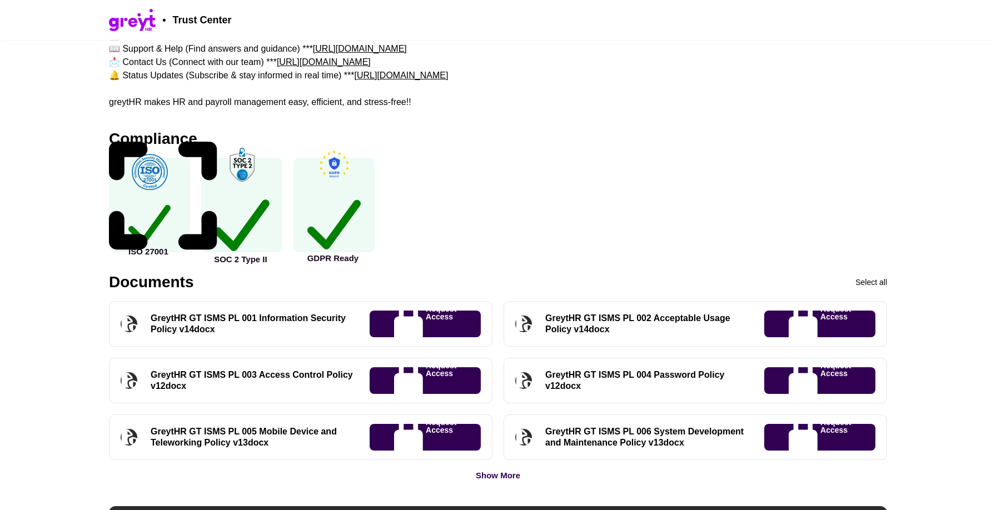
scroll to position [289, 0]
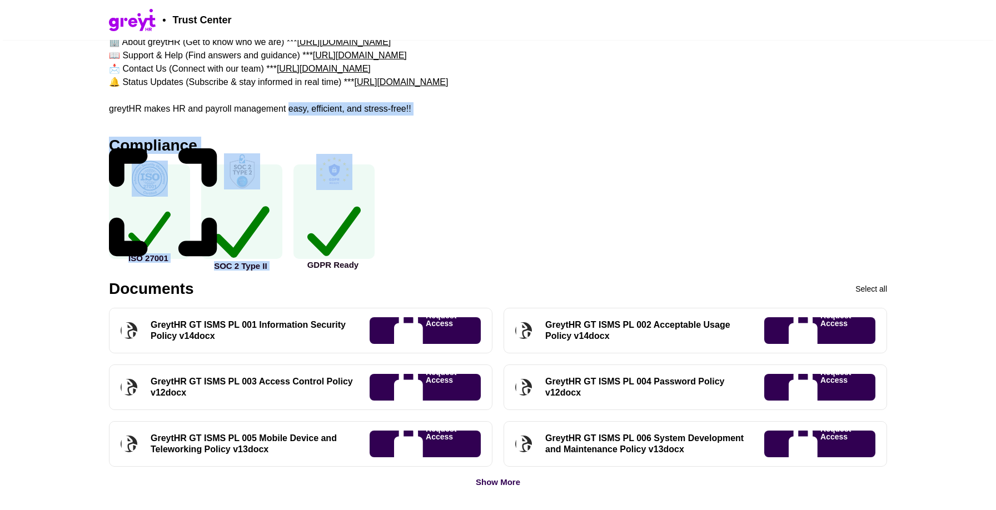
drag, startPoint x: 288, startPoint y: 110, endPoint x: 525, endPoint y: 142, distance: 238.9
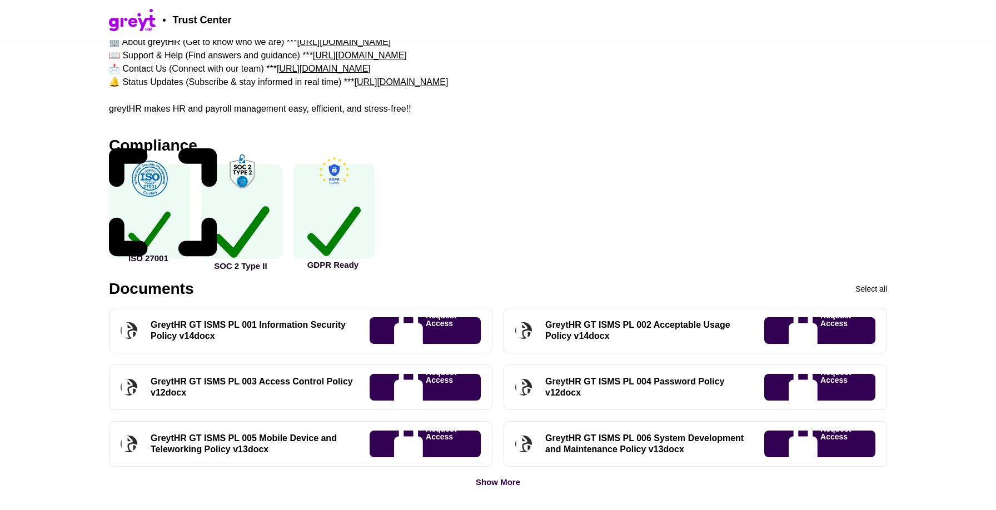
drag, startPoint x: 416, startPoint y: 107, endPoint x: 290, endPoint y: 111, distance: 126.2
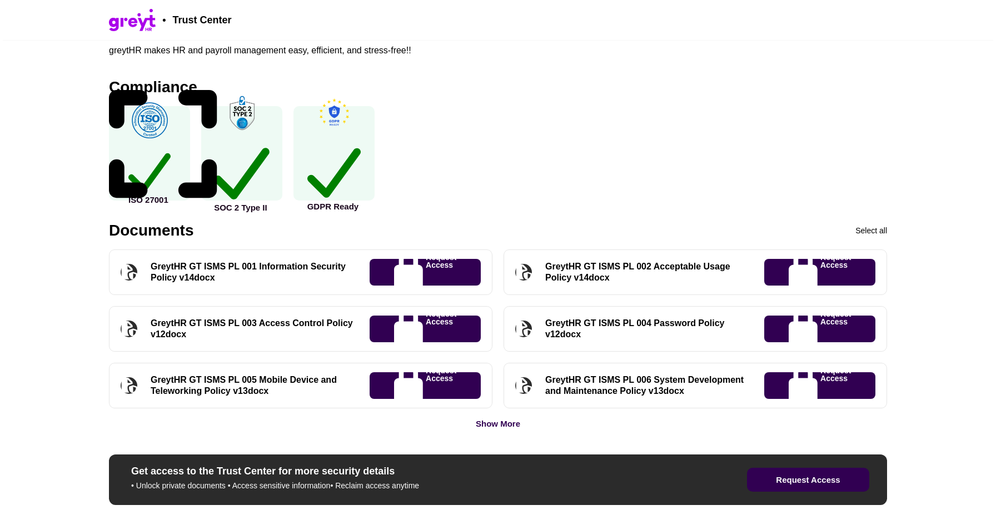
scroll to position [348, 0]
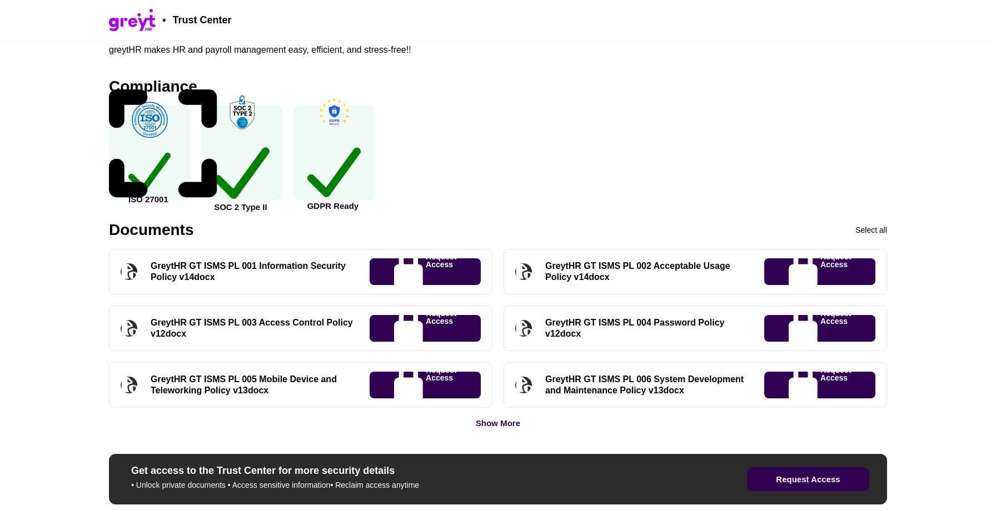
click at [153, 229] on div "Documents" at bounding box center [151, 230] width 84 height 16
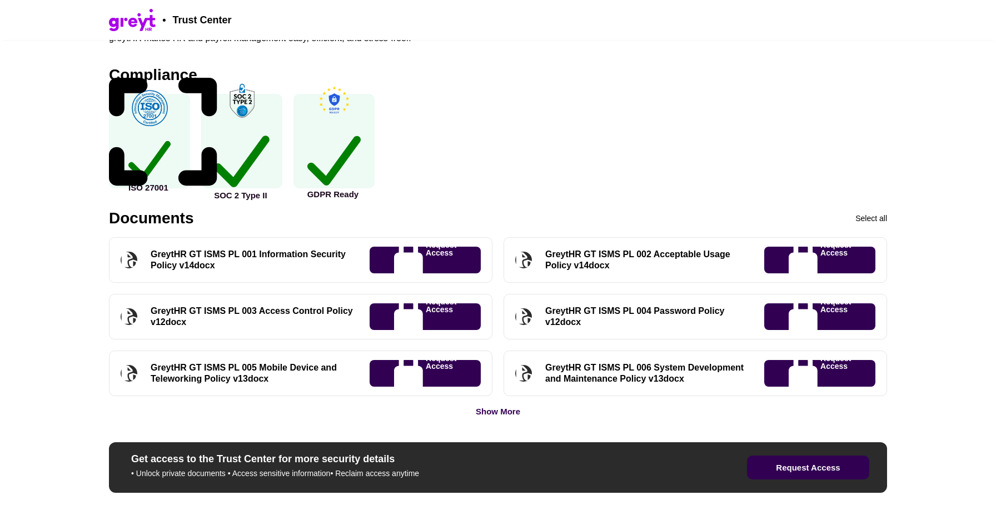
scroll to position [354, 0]
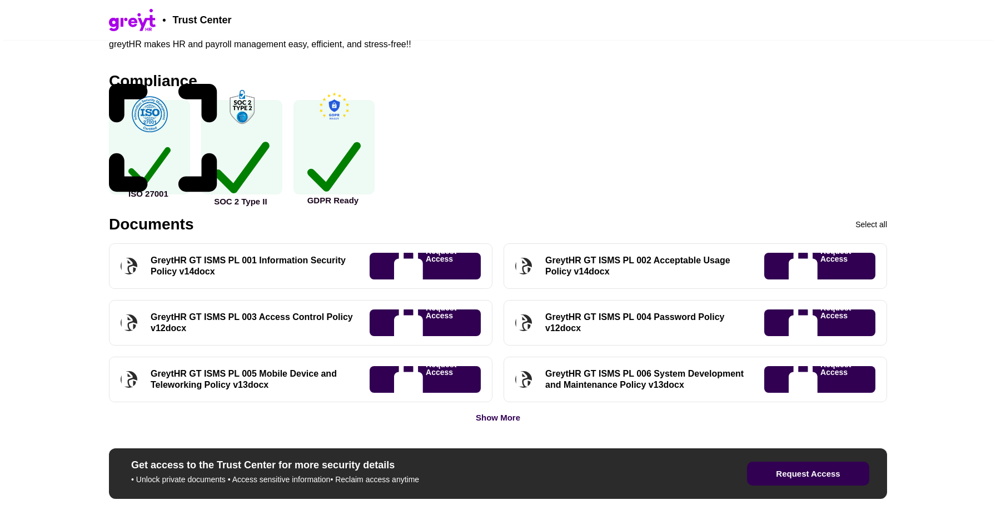
click at [152, 229] on div "Documents" at bounding box center [151, 225] width 84 height 16
click at [146, 225] on div "Documents" at bounding box center [151, 225] width 84 height 16
drag, startPoint x: 109, startPoint y: 224, endPoint x: 202, endPoint y: 227, distance: 92.8
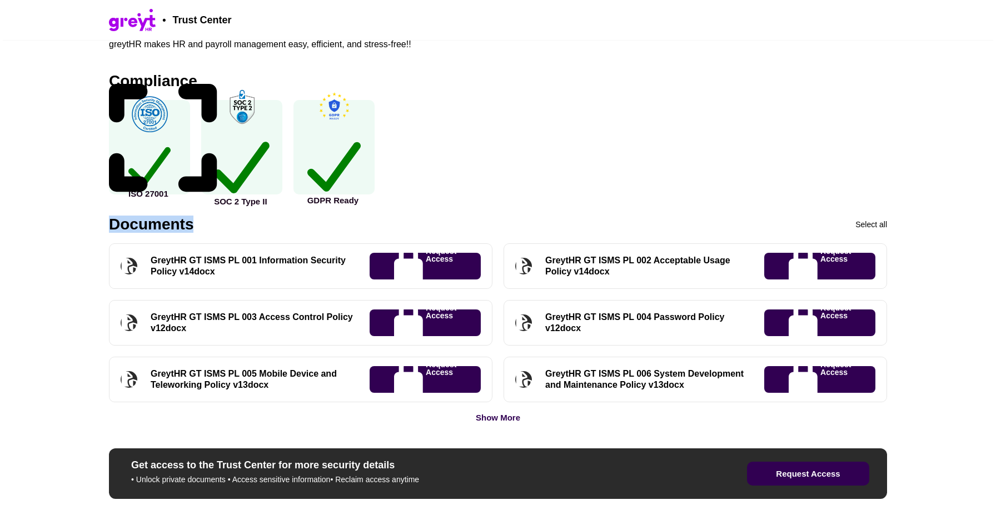
click at [202, 227] on div "Documents Select all" at bounding box center [498, 225] width 778 height 16
drag, startPoint x: 193, startPoint y: 220, endPoint x: 109, endPoint y: 219, distance: 84.5
click at [109, 219] on div "Documents" at bounding box center [151, 225] width 84 height 16
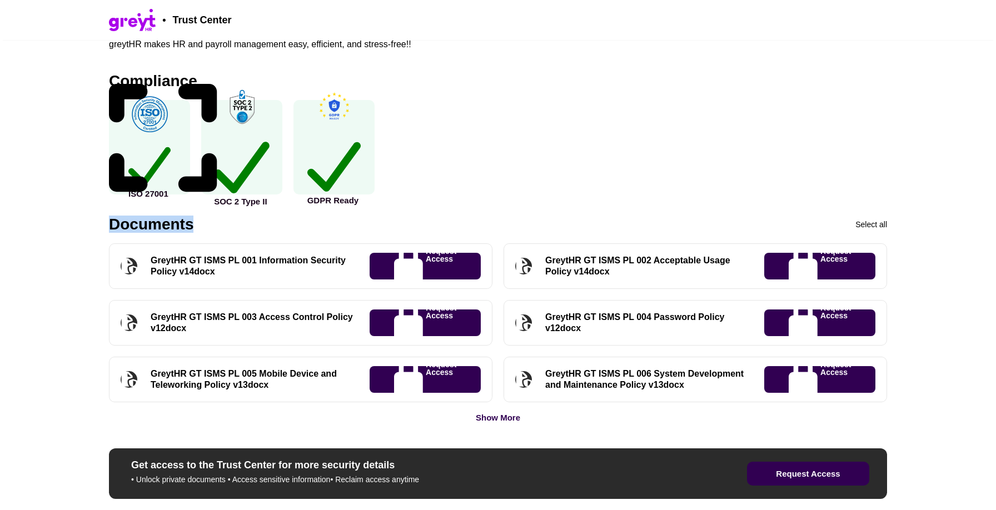
drag, startPoint x: 109, startPoint y: 218, endPoint x: 203, endPoint y: 220, distance: 94.5
click at [203, 220] on div "Documents Select all" at bounding box center [498, 225] width 778 height 16
drag, startPoint x: 195, startPoint y: 220, endPoint x: 112, endPoint y: 220, distance: 82.8
click at [112, 220] on div "Documents Select all" at bounding box center [498, 225] width 778 height 16
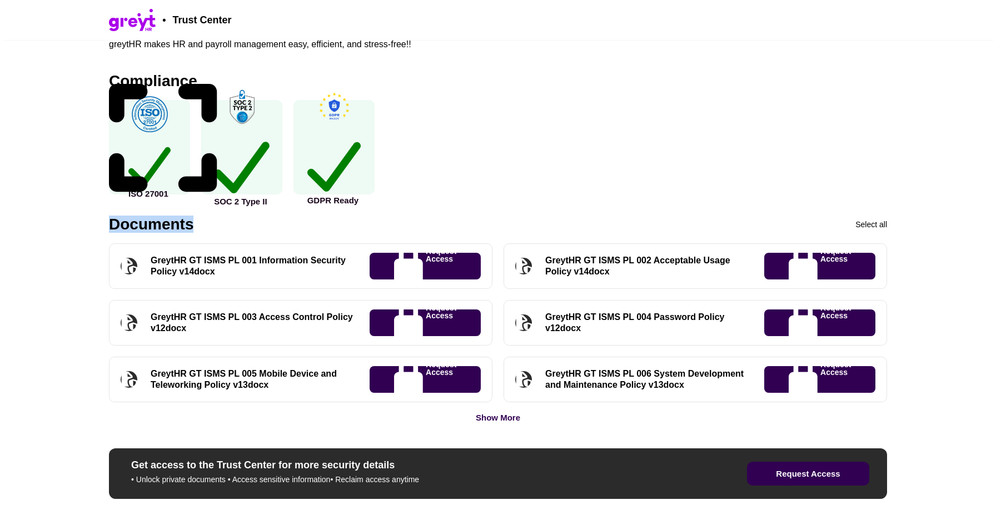
click at [112, 220] on div "Documents" at bounding box center [151, 225] width 84 height 16
drag, startPoint x: 112, startPoint y: 219, endPoint x: 196, endPoint y: 220, distance: 83.9
click at [196, 220] on div "Documents Select all" at bounding box center [498, 225] width 778 height 16
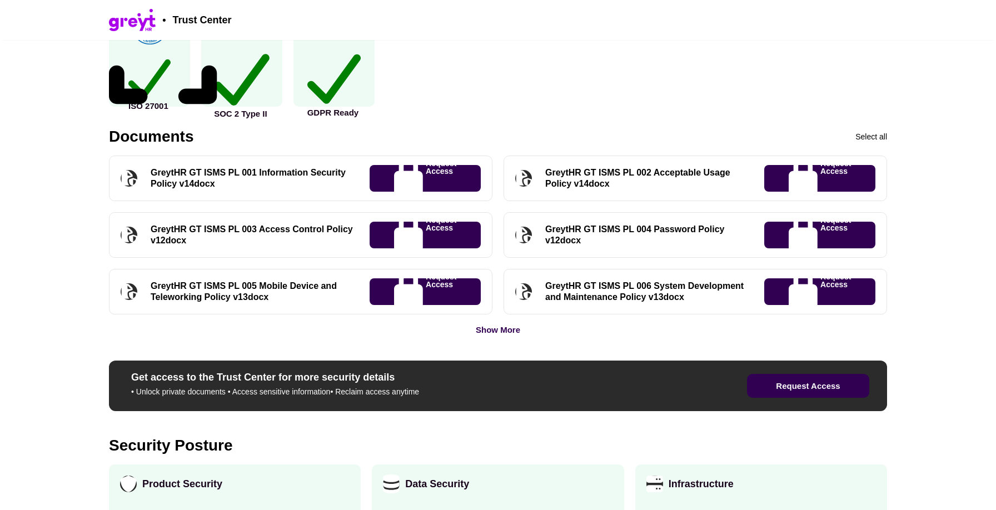
scroll to position [503, 0]
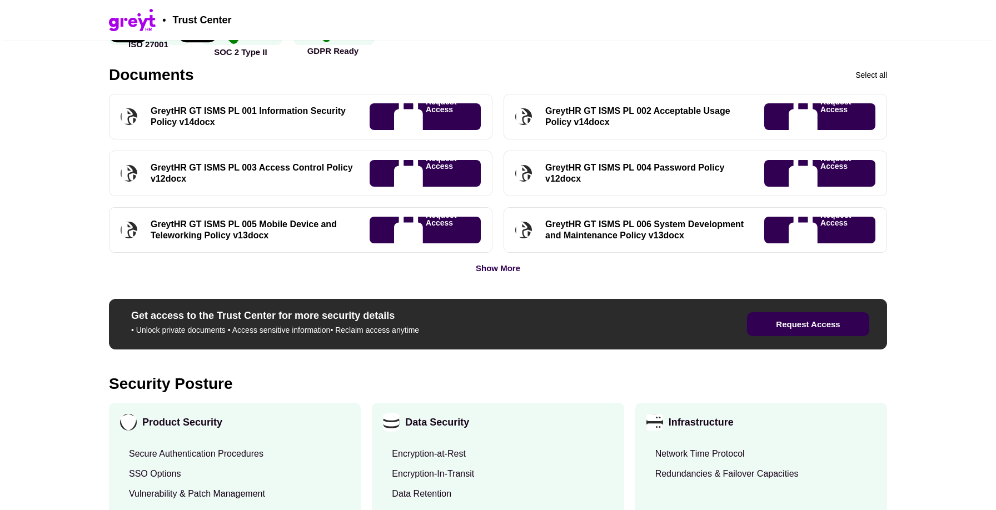
click at [501, 264] on div "Show More" at bounding box center [498, 268] width 44 height 8
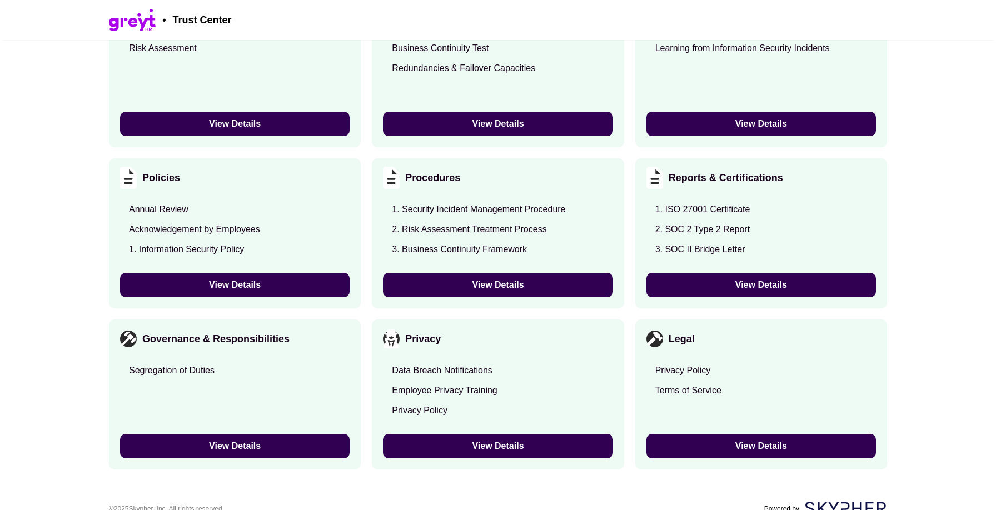
scroll to position [2215, 0]
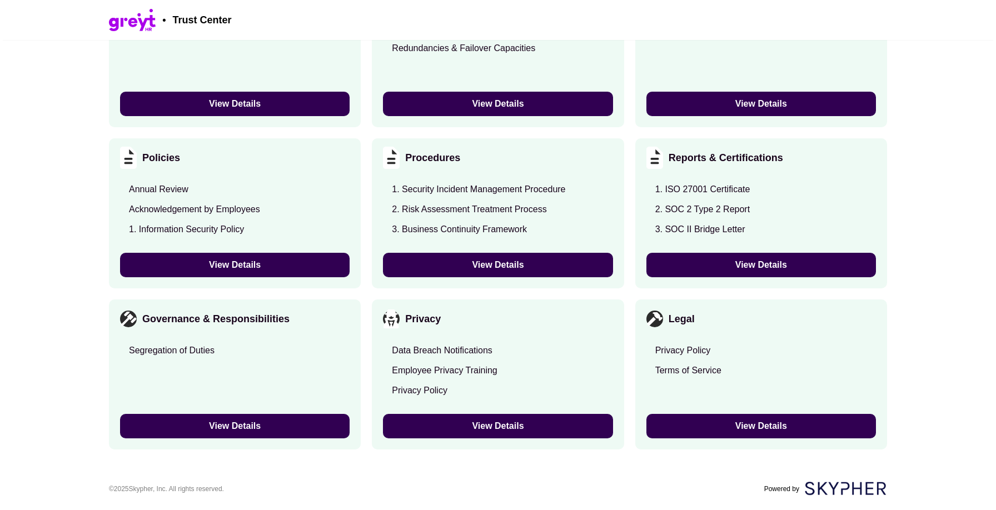
click at [321, 263] on button "View Details" at bounding box center [234, 265] width 229 height 24
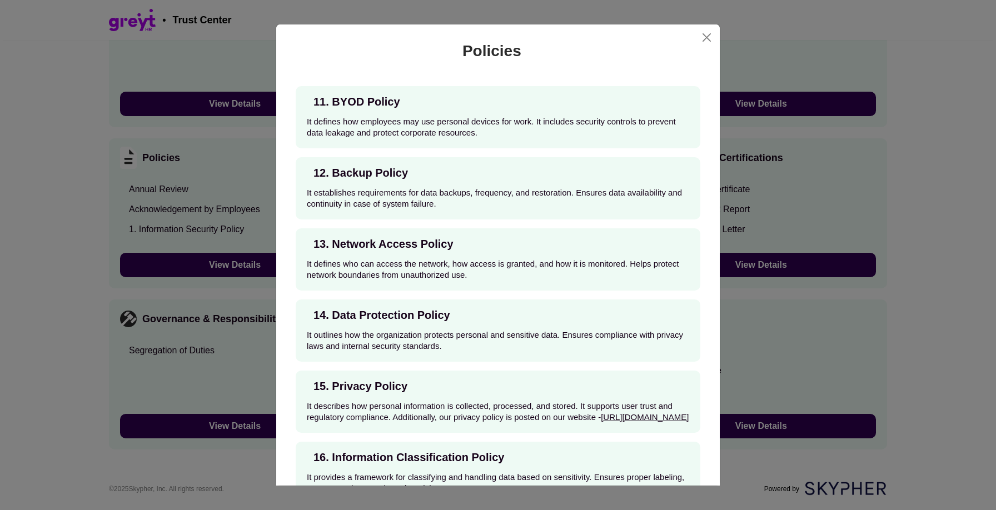
scroll to position [1016, 0]
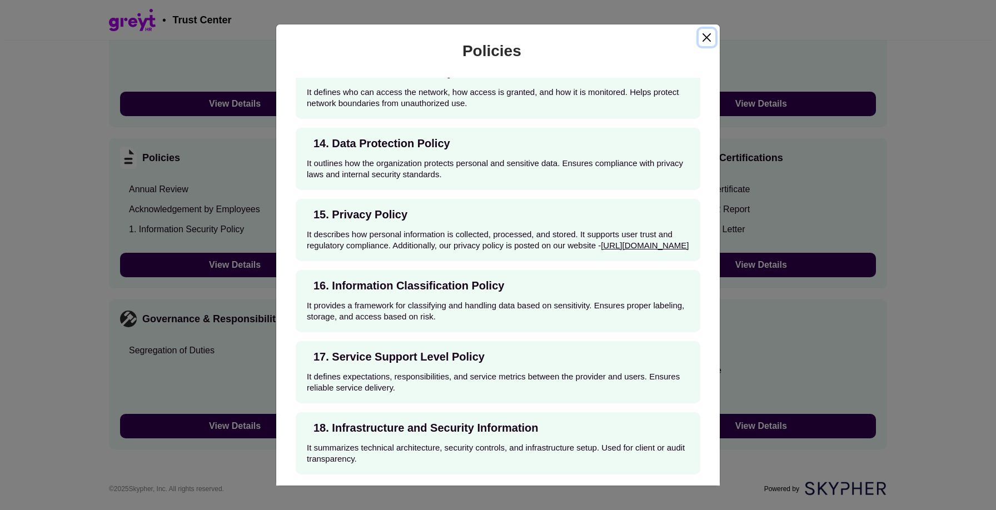
click at [703, 43] on button "Close" at bounding box center [706, 37] width 17 height 17
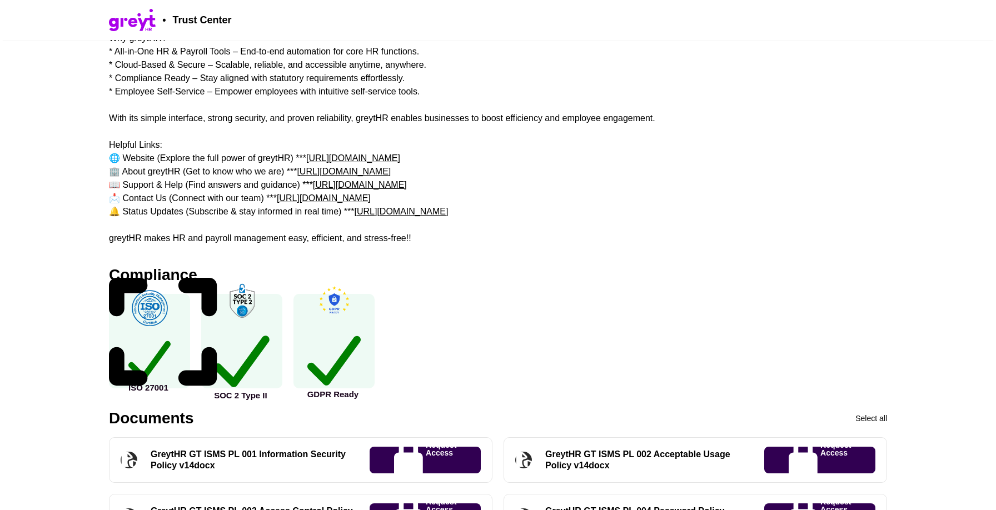
scroll to position [0, 0]
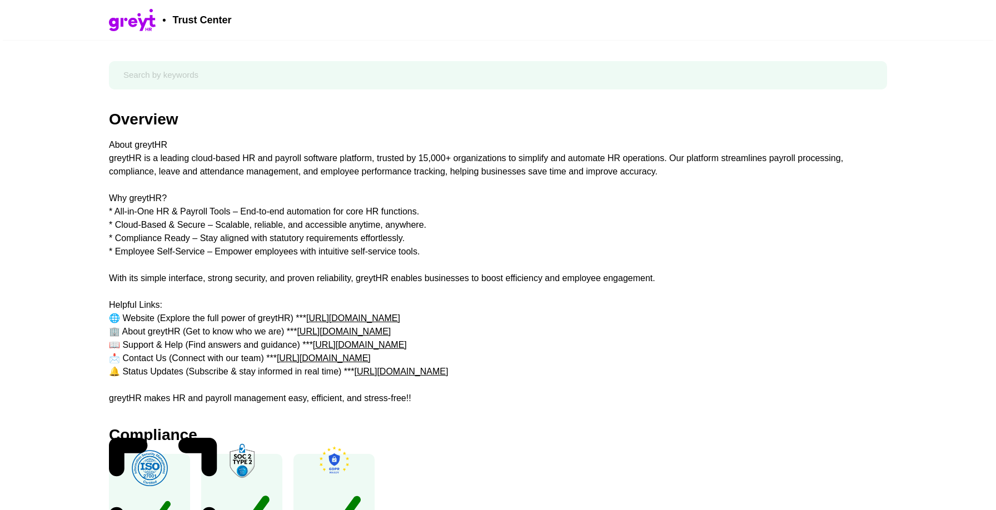
click at [526, 277] on div "About greytHR greytHR is a leading cloud-based HR and payroll software platform…" at bounding box center [498, 271] width 778 height 267
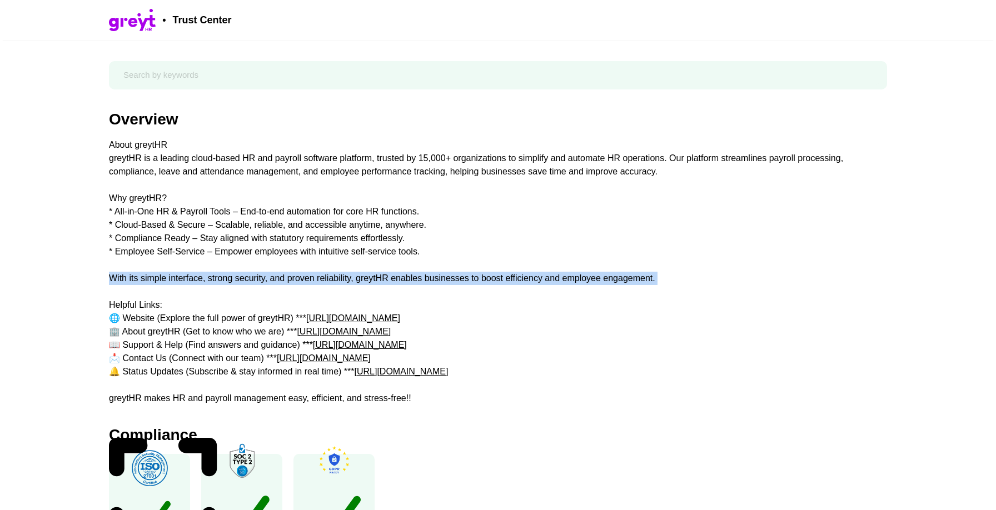
click at [526, 277] on div "About greytHR greytHR is a leading cloud-based HR and payroll software platform…" at bounding box center [498, 271] width 778 height 267
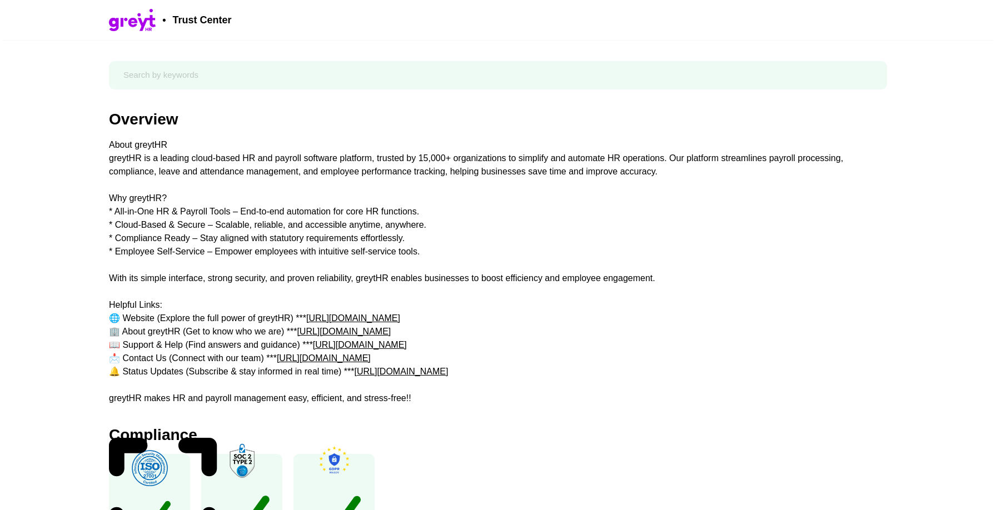
click at [342, 242] on div "About greytHR greytHR is a leading cloud-based HR and payroll software platform…" at bounding box center [498, 271] width 778 height 267
click at [349, 252] on div "About greytHR greytHR is a leading cloud-based HR and payroll software platform…" at bounding box center [498, 271] width 778 height 267
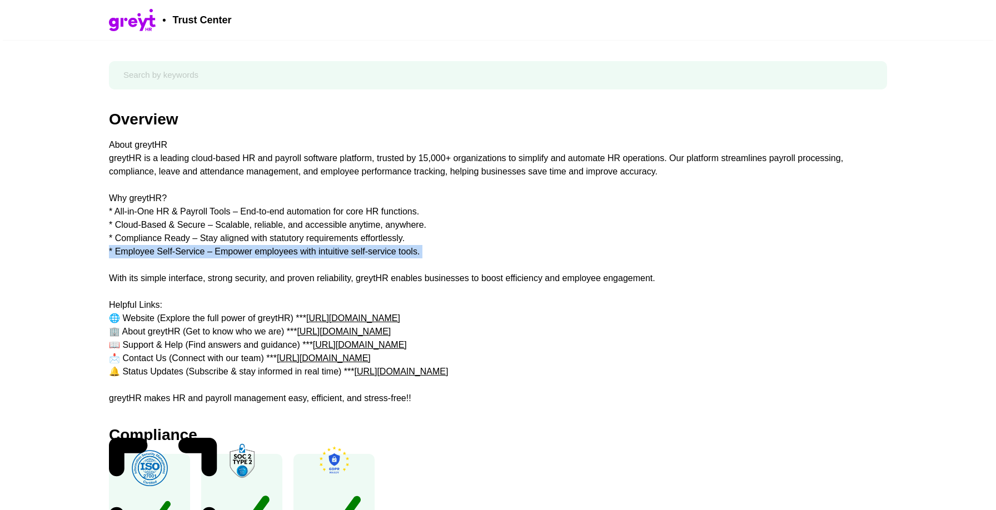
click at [349, 252] on div "About greytHR greytHR is a leading cloud-based HR and payroll software platform…" at bounding box center [498, 271] width 778 height 267
click at [383, 272] on div "About greytHR greytHR is a leading cloud-based HR and payroll software platform…" at bounding box center [498, 271] width 778 height 267
click at [383, 273] on div "About greytHR greytHR is a leading cloud-based HR and payroll software platform…" at bounding box center [498, 271] width 778 height 267
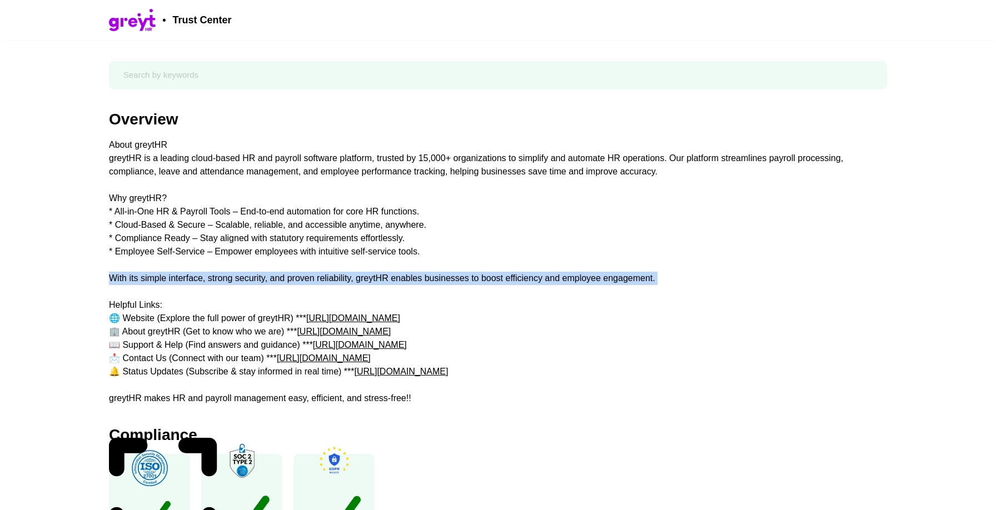
click at [383, 273] on div "About greytHR greytHR is a leading cloud-based HR and payroll software platform…" at bounding box center [498, 271] width 778 height 267
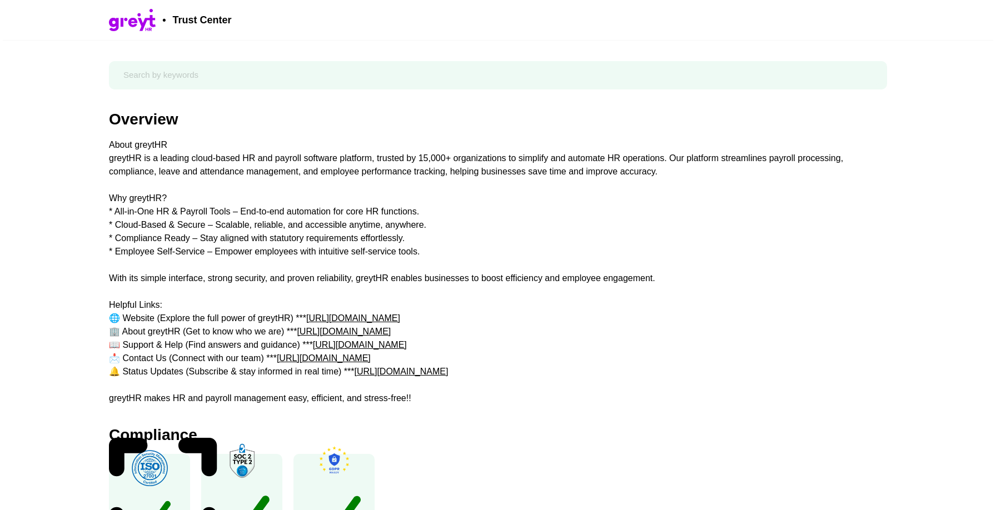
click at [383, 274] on div "About greytHR greytHR is a leading cloud-based HR and payroll software platform…" at bounding box center [498, 271] width 778 height 267
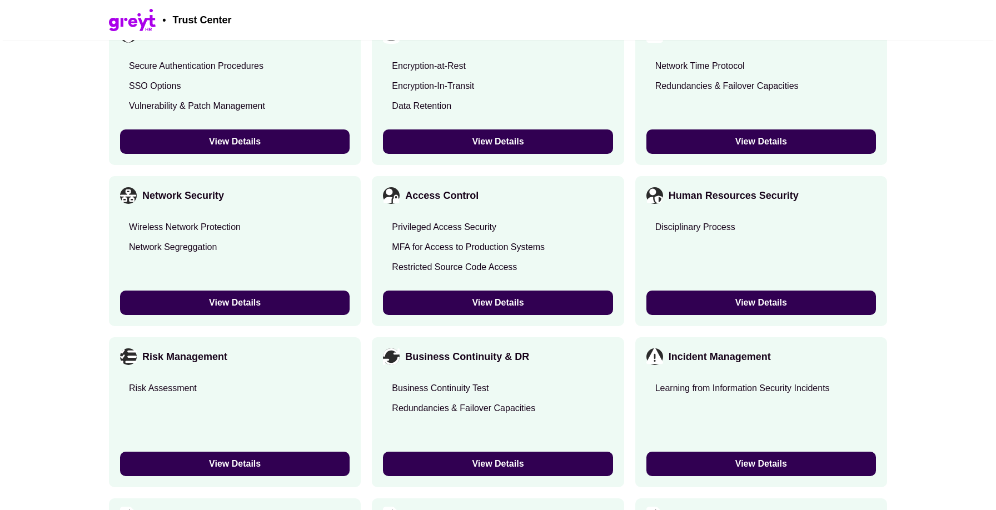
scroll to position [2215, 0]
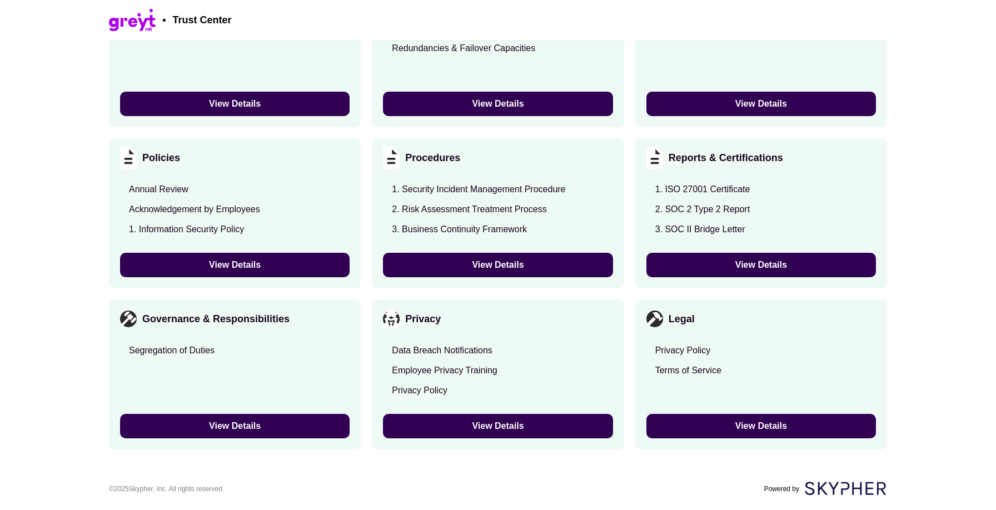
click at [673, 268] on button "View Details" at bounding box center [760, 265] width 229 height 24
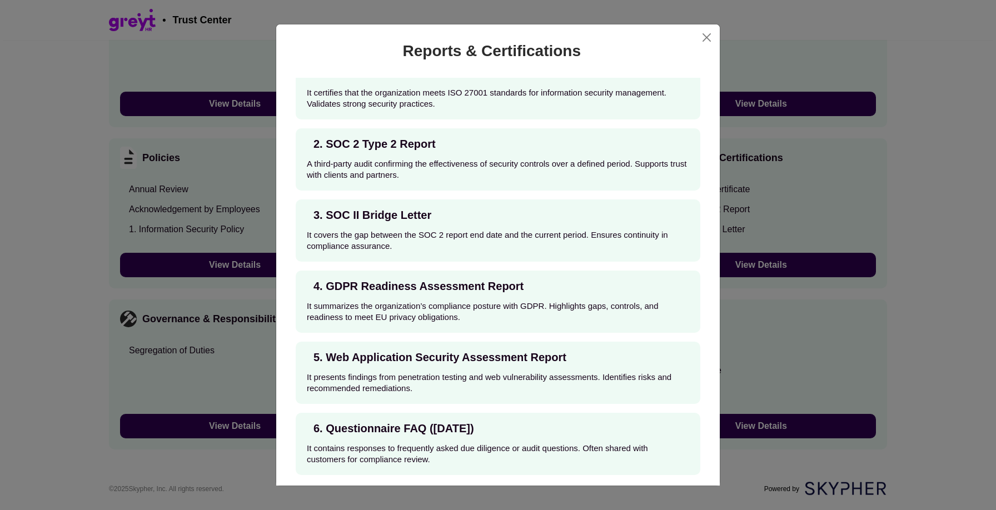
scroll to position [0, 0]
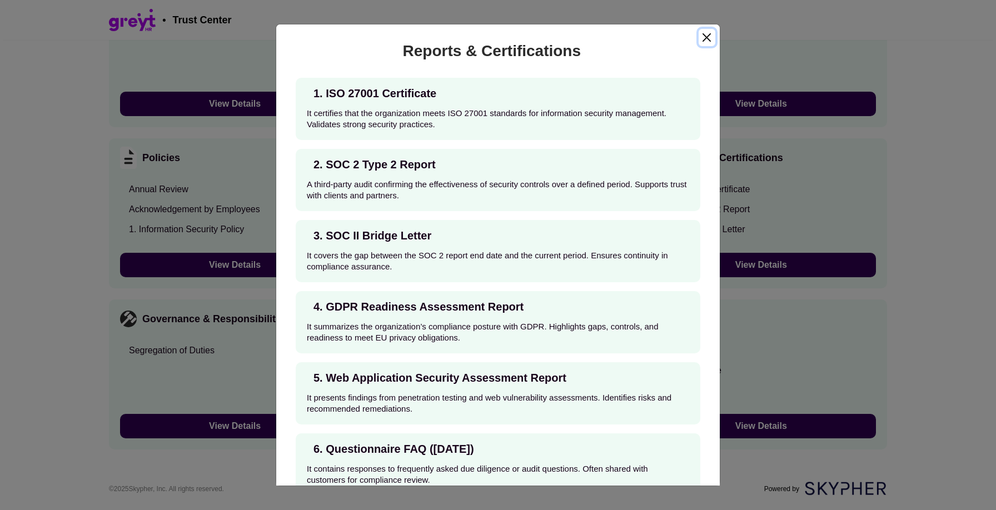
click at [706, 41] on button "Close" at bounding box center [706, 37] width 17 height 17
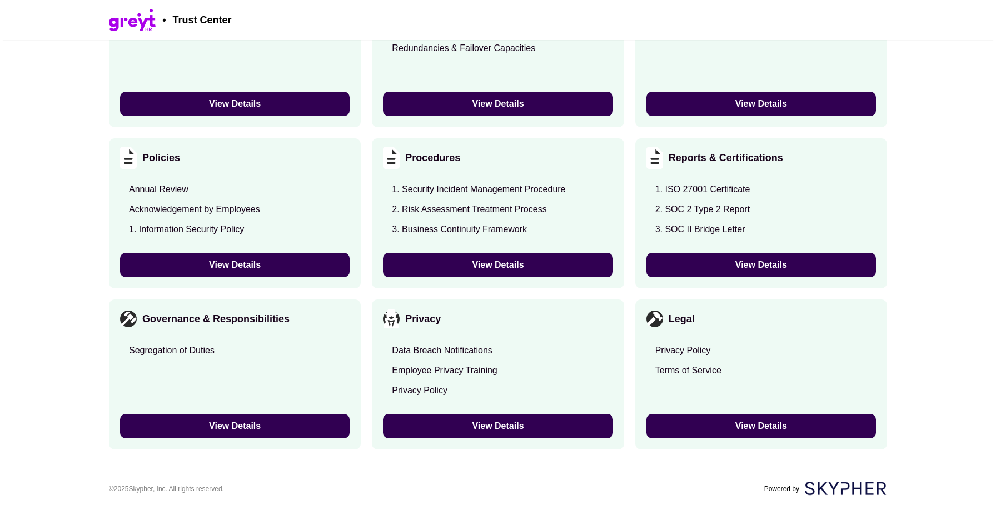
click at [598, 252] on div "Procedures 1. Security Incident Management Procedure 2. Risk Assessment Treatme…" at bounding box center [498, 213] width 252 height 150
click at [598, 254] on button "View Details" at bounding box center [497, 265] width 229 height 24
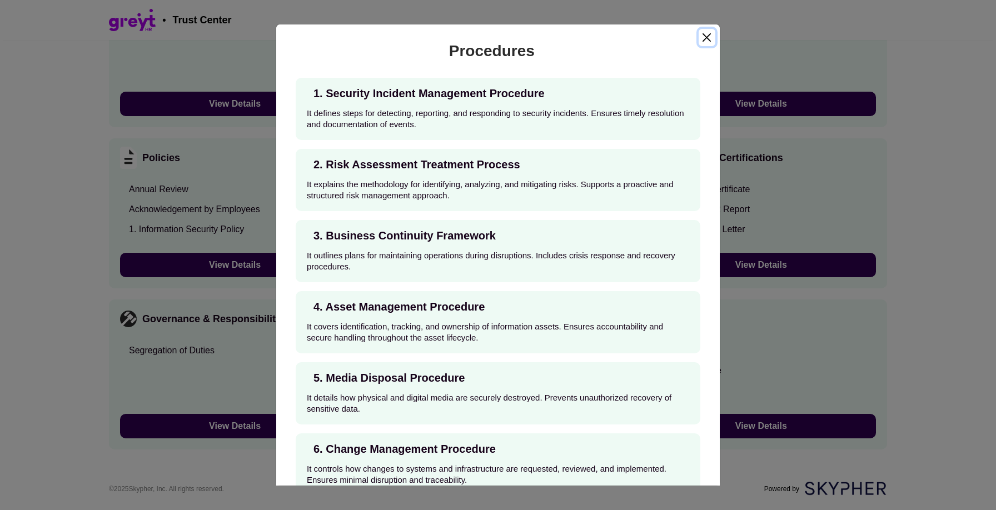
click at [702, 36] on button "Close" at bounding box center [706, 37] width 17 height 17
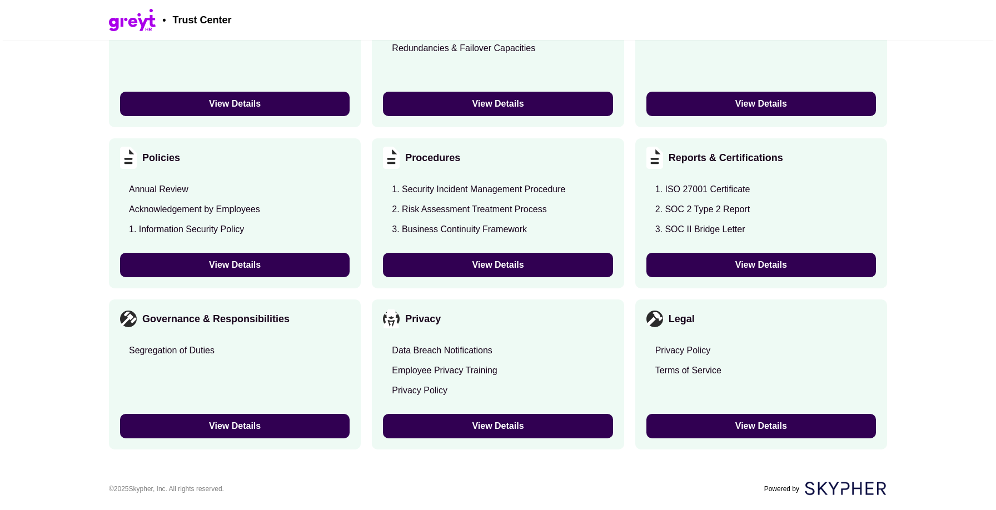
click at [507, 276] on button "View Details" at bounding box center [497, 265] width 229 height 24
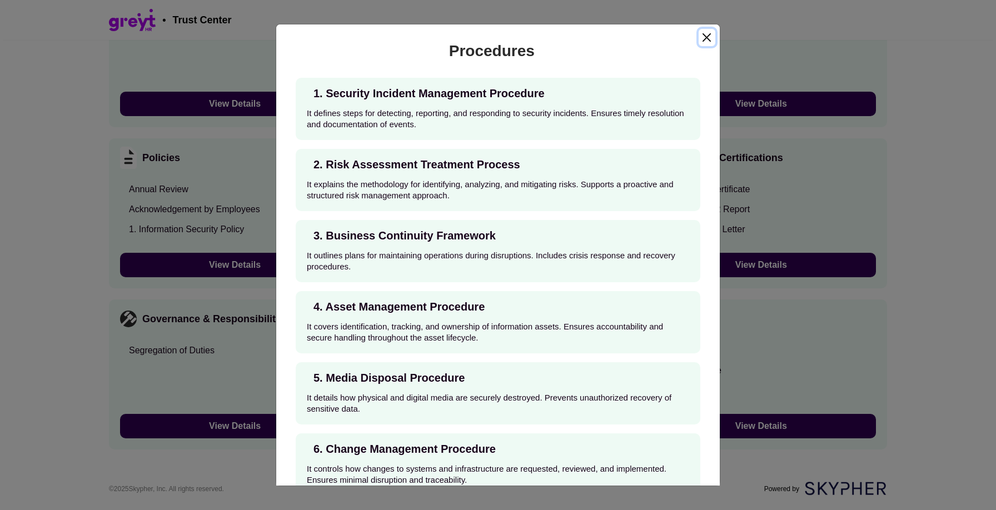
click at [711, 35] on button "Close" at bounding box center [706, 37] width 17 height 17
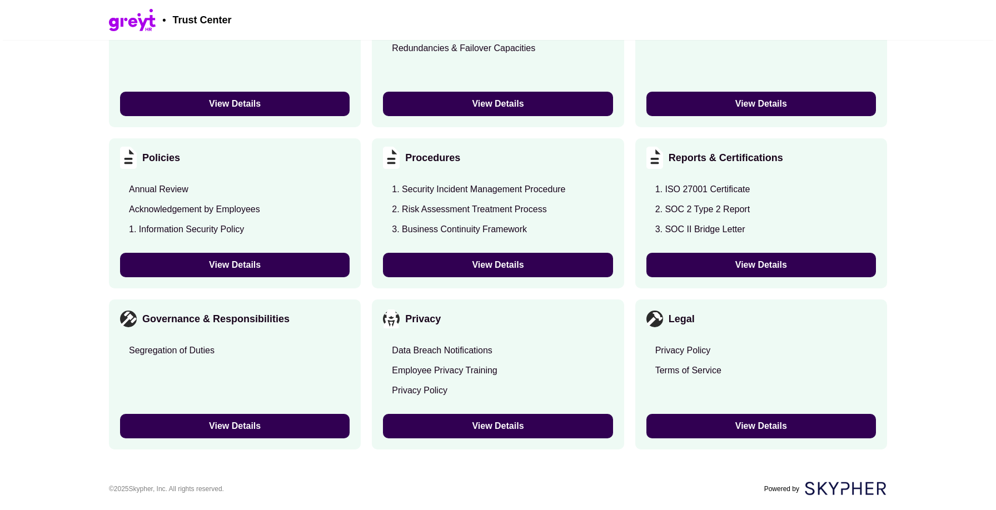
click at [506, 116] on div "Business Continuity & DR Business Continuity Test Redundancies & Failover Capac…" at bounding box center [498, 52] width 252 height 150
click at [506, 105] on button "View Details" at bounding box center [497, 104] width 229 height 24
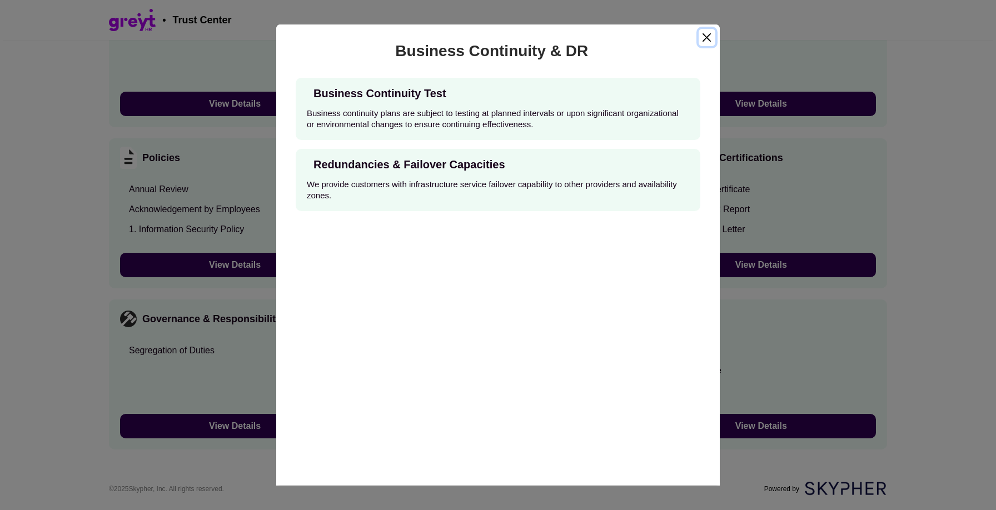
click at [705, 32] on button "Close" at bounding box center [706, 37] width 17 height 17
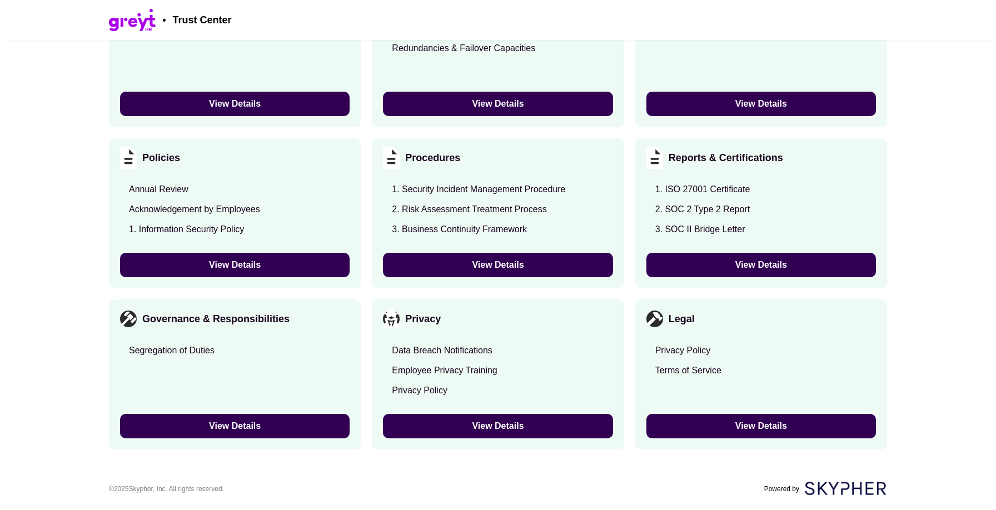
click at [726, 268] on button "View Details" at bounding box center [760, 265] width 229 height 24
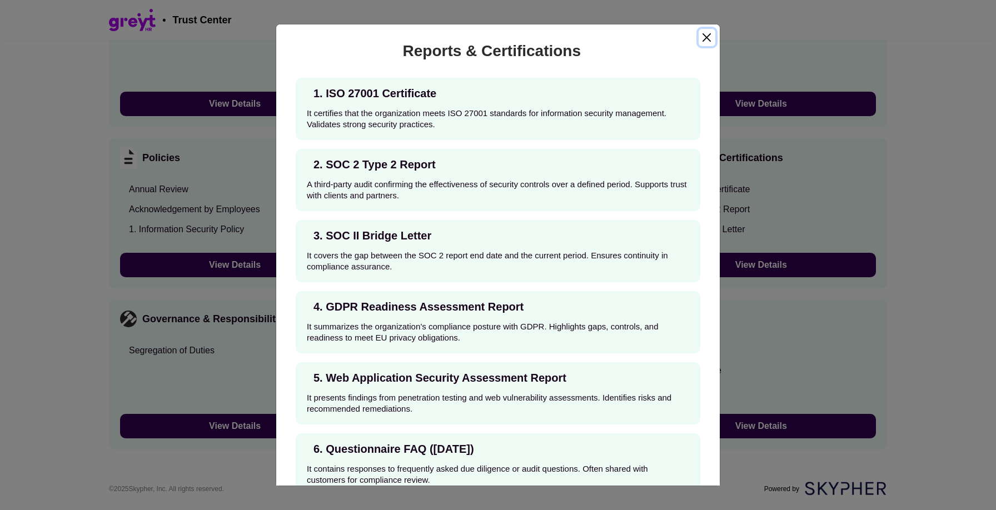
click at [707, 32] on button "Close" at bounding box center [706, 37] width 17 height 17
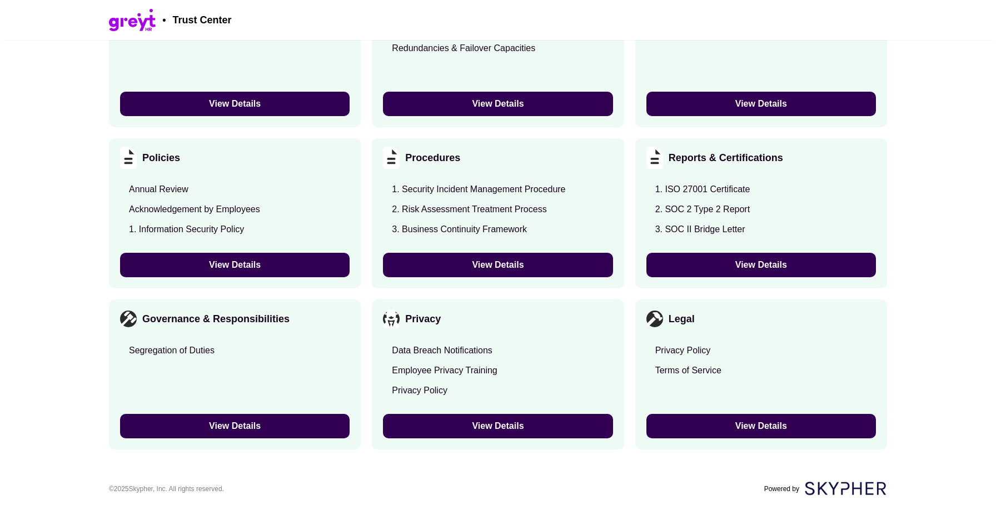
click at [744, 107] on button "View Details" at bounding box center [760, 104] width 229 height 24
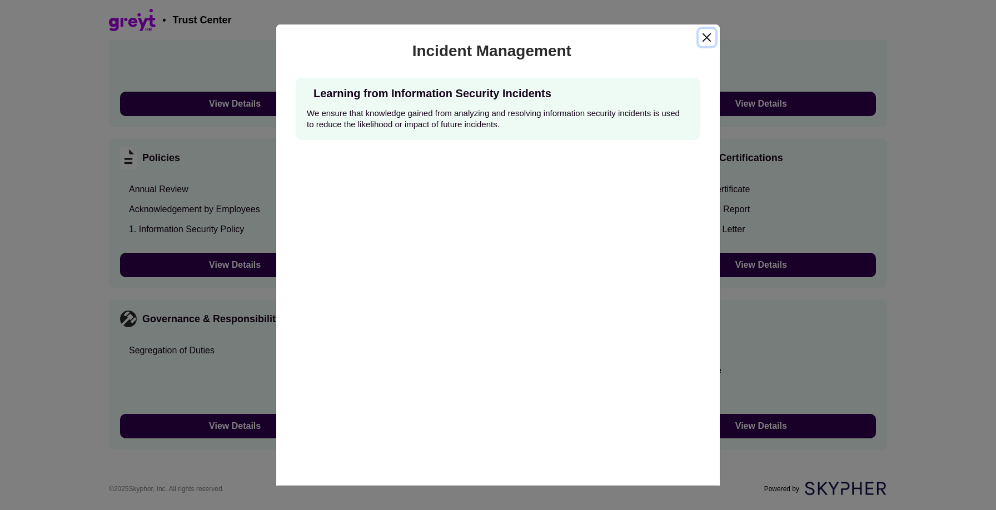
click at [707, 39] on button "Close" at bounding box center [706, 37] width 17 height 17
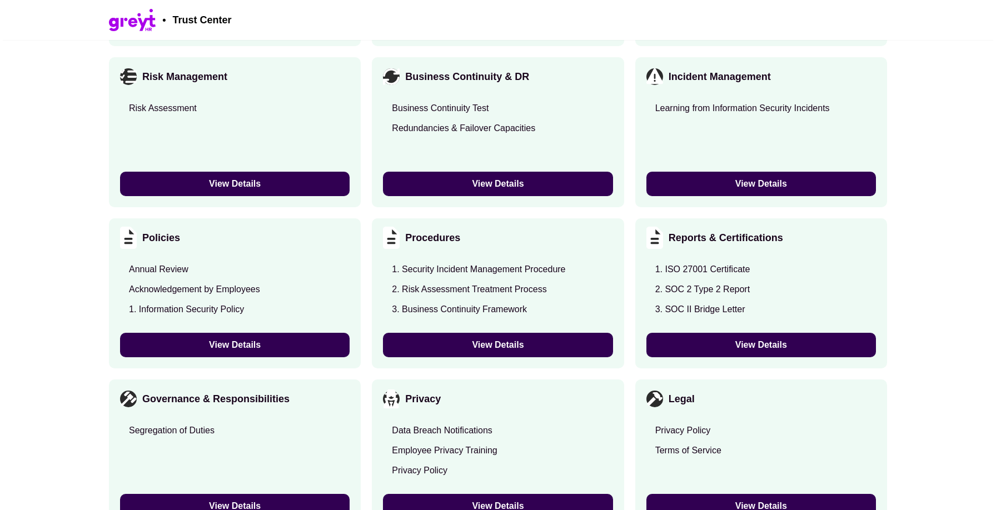
scroll to position [2126, 0]
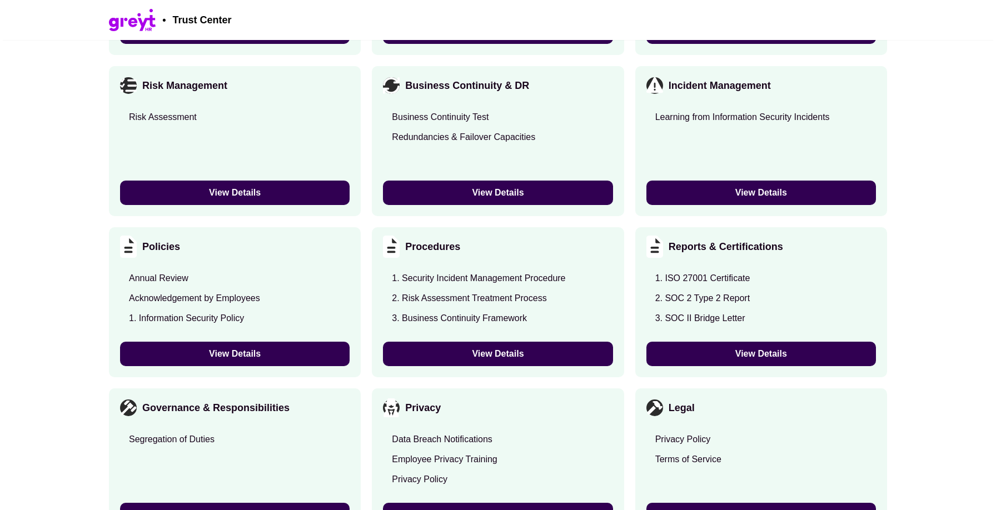
click at [424, 196] on button "View Details" at bounding box center [497, 193] width 229 height 24
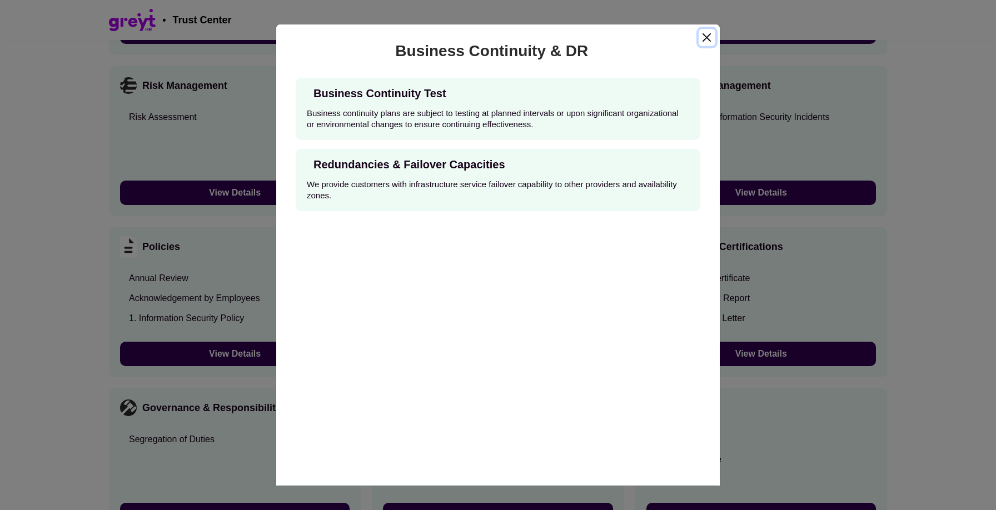
click at [710, 36] on button "Close" at bounding box center [706, 37] width 17 height 17
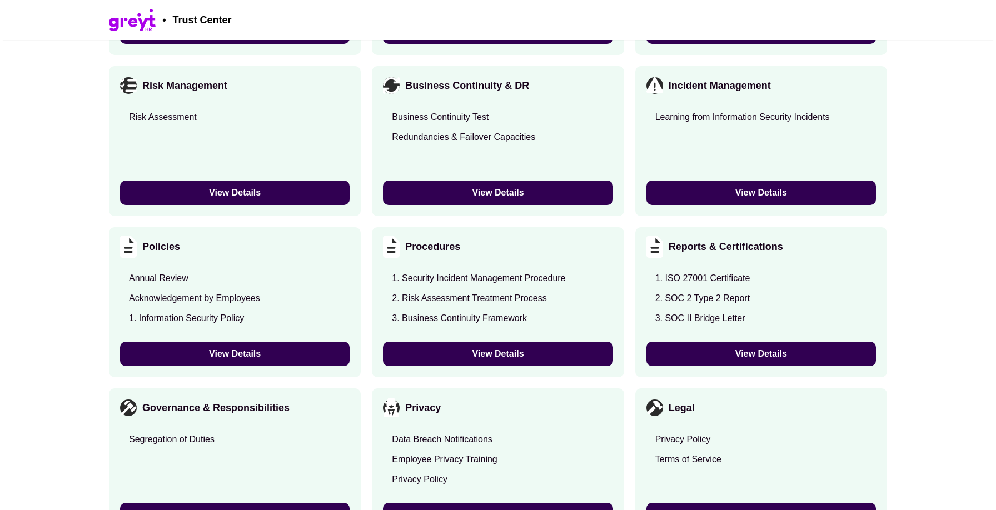
click at [261, 339] on div "Policies Annual Review Acknowledgement by Employees 1. Information Security Pol…" at bounding box center [235, 302] width 252 height 150
click at [262, 344] on button "View Details" at bounding box center [234, 354] width 229 height 24
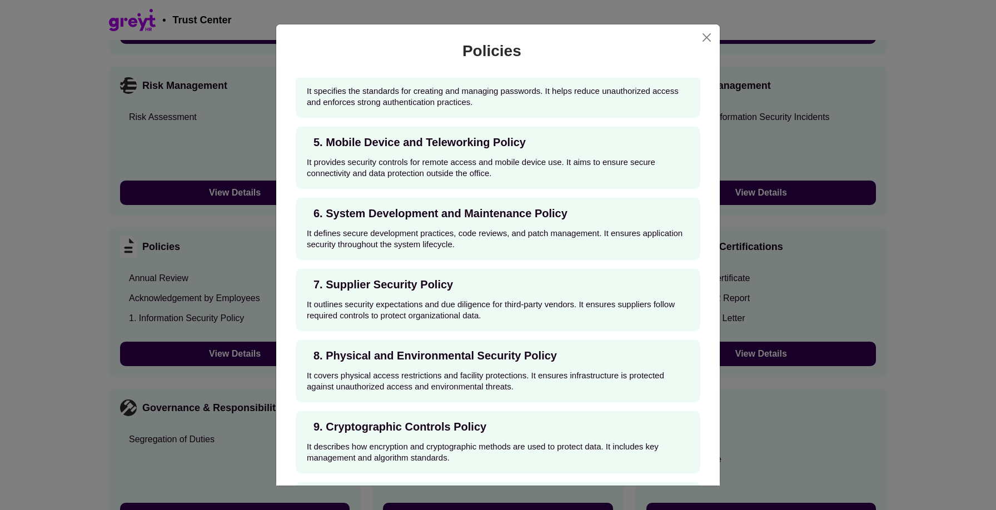
scroll to position [0, 0]
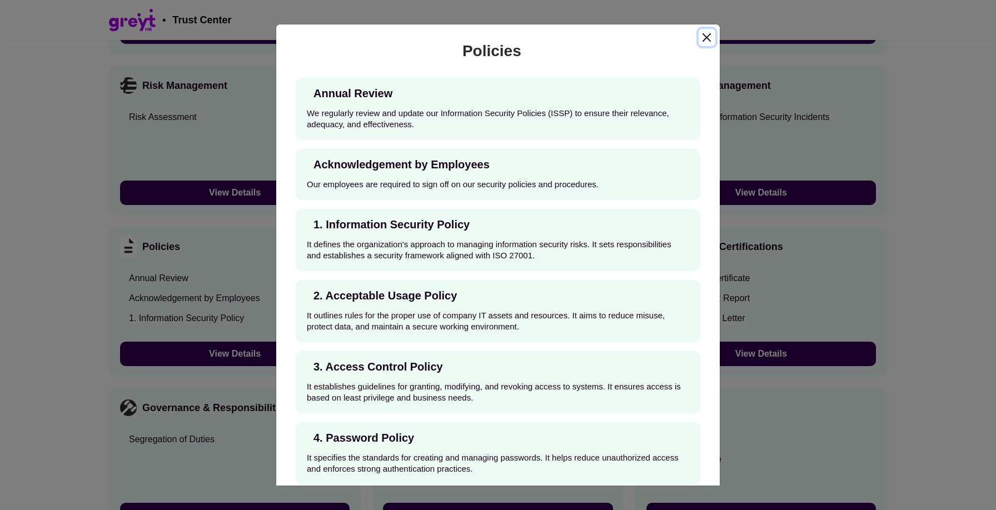
click at [703, 42] on button "Close" at bounding box center [706, 37] width 17 height 17
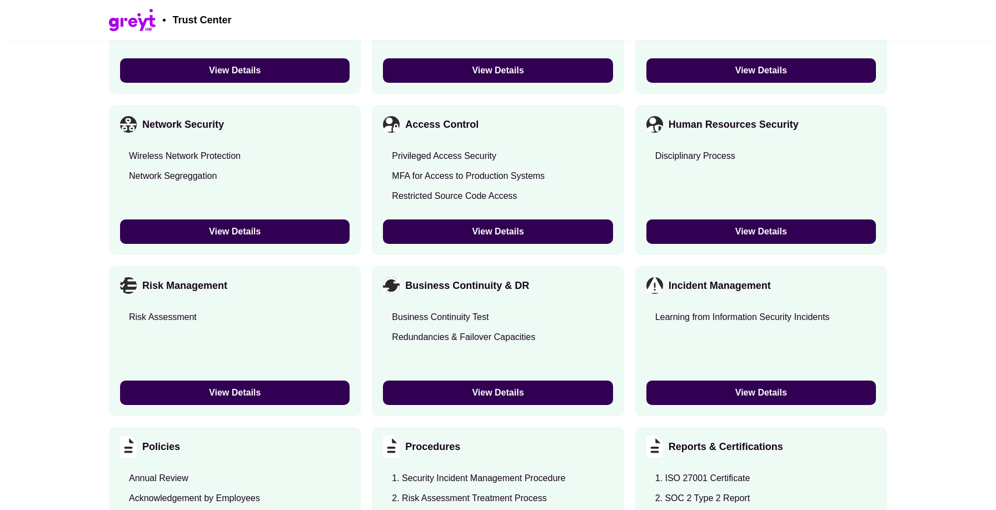
scroll to position [1858, 0]
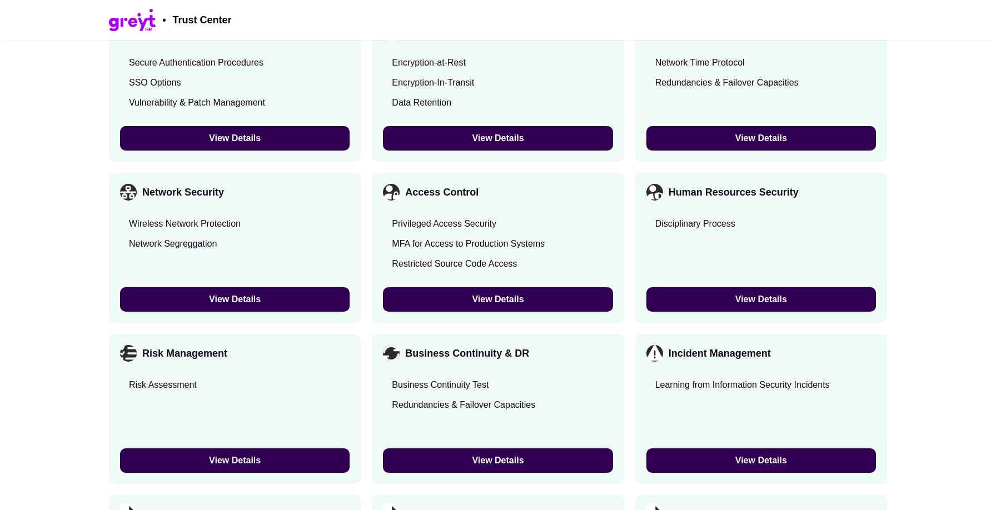
click at [489, 296] on button "View Details" at bounding box center [497, 299] width 229 height 24
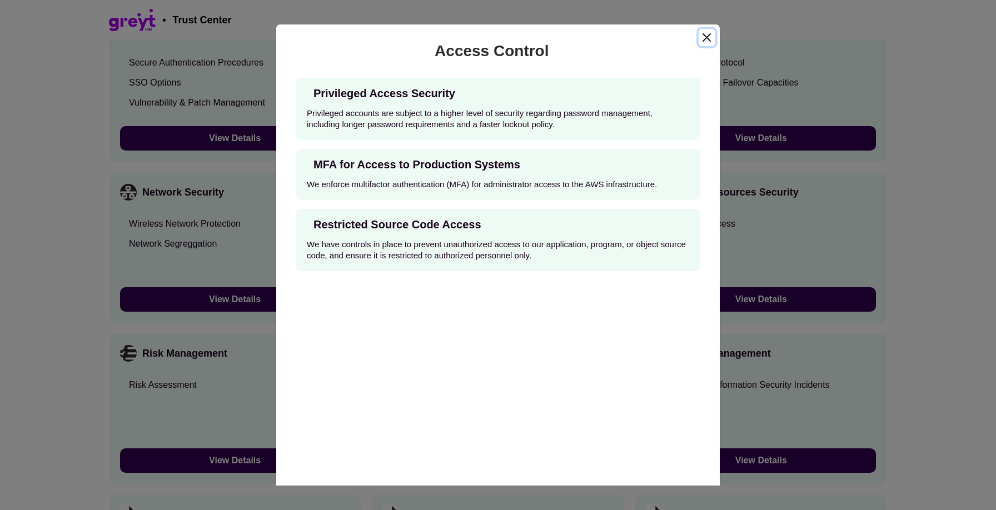
click at [705, 39] on button "Close" at bounding box center [706, 37] width 17 height 17
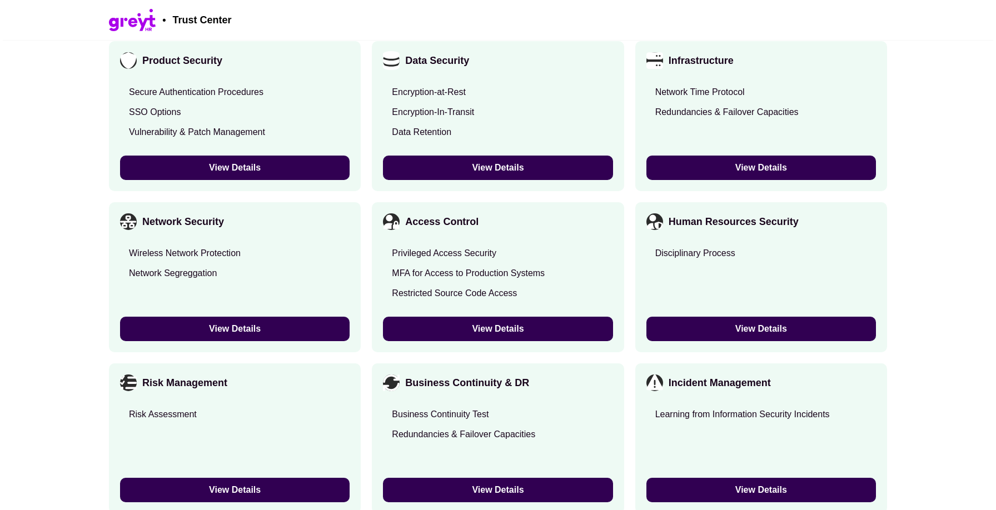
scroll to position [1778, 0]
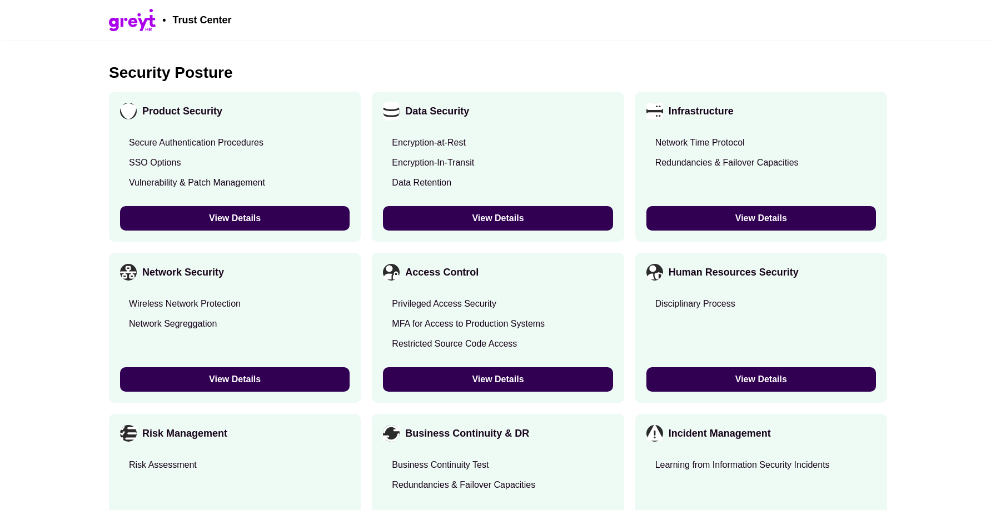
click at [547, 200] on div "Data Security Encryption-at-Rest Encryption-In-Transit Data Retention View Deta…" at bounding box center [498, 167] width 252 height 150
click at [547, 202] on div "Data Security Encryption-at-Rest Encryption-In-Transit Data Retention View Deta…" at bounding box center [498, 167] width 252 height 150
click at [547, 212] on button "View Details" at bounding box center [497, 218] width 229 height 24
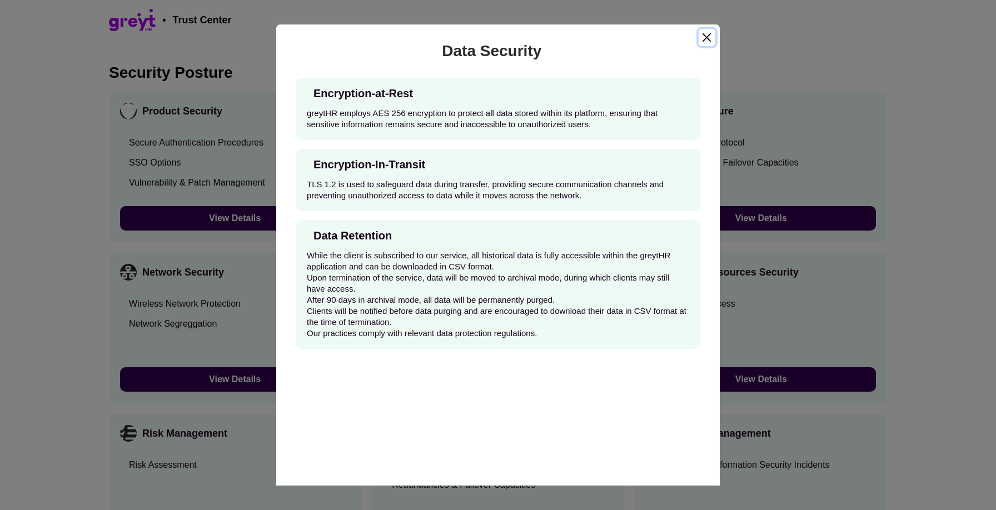
click at [706, 39] on button "Close" at bounding box center [706, 37] width 17 height 17
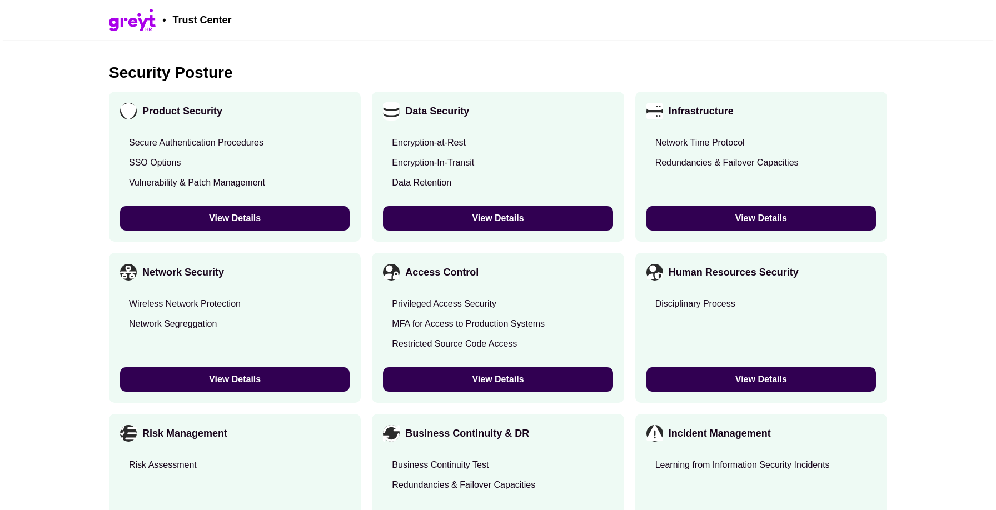
click at [256, 386] on button "View Details" at bounding box center [234, 379] width 229 height 24
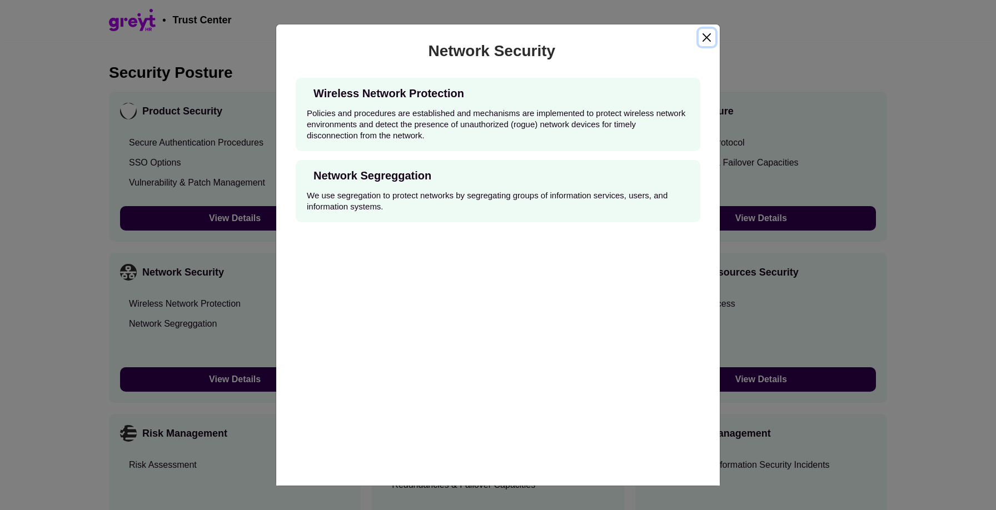
click at [699, 38] on button "Close" at bounding box center [706, 37] width 17 height 17
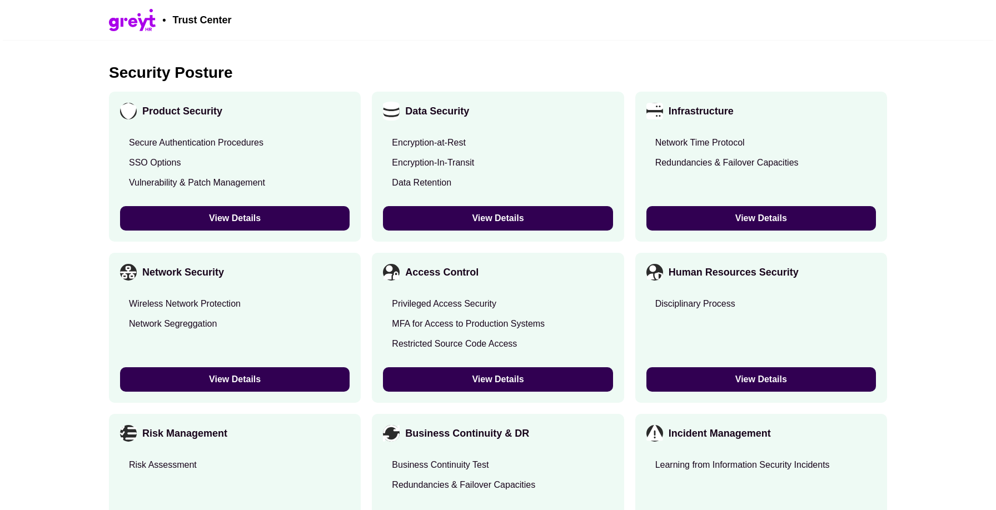
click at [321, 208] on button "View Details" at bounding box center [234, 218] width 229 height 24
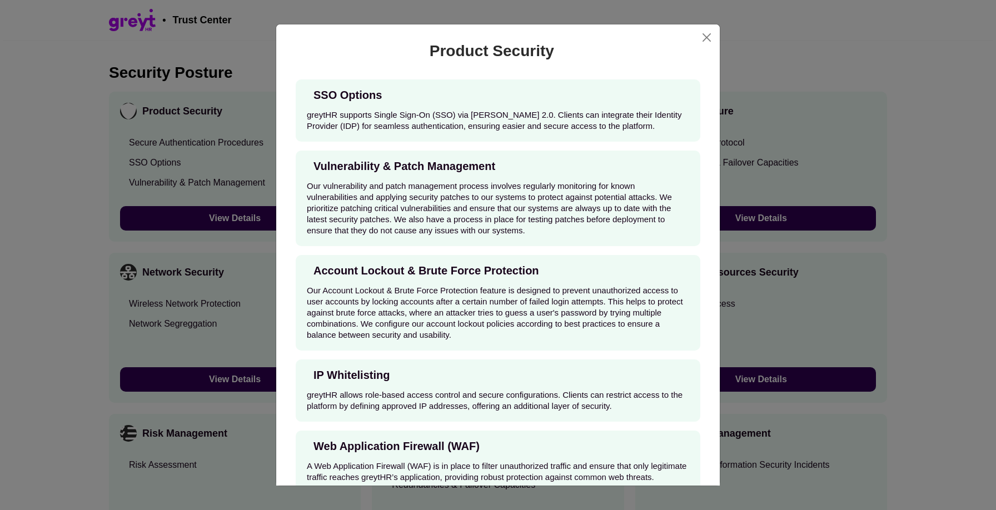
scroll to position [0, 0]
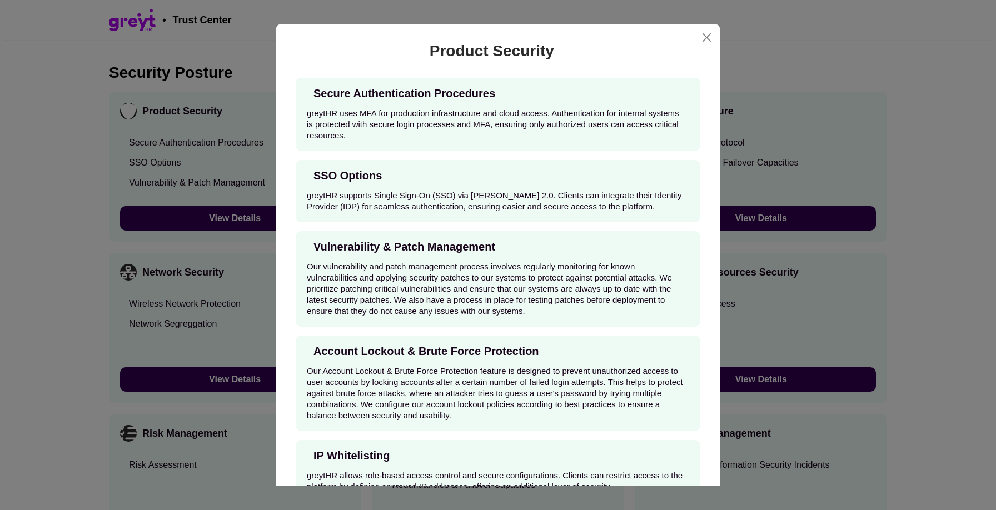
click at [710, 46] on div "Product Security" at bounding box center [497, 50] width 443 height 53
click at [710, 44] on button "Close" at bounding box center [706, 37] width 17 height 17
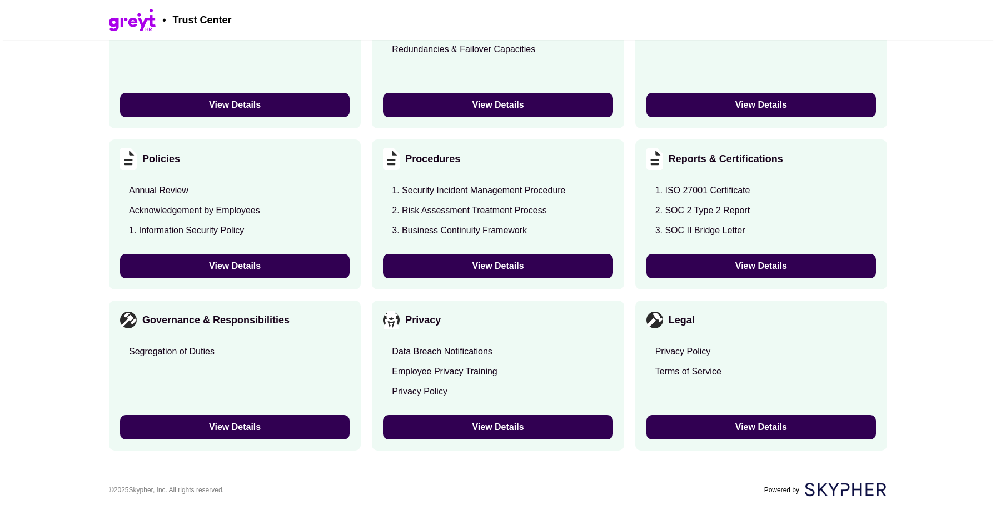
scroll to position [2215, 0]
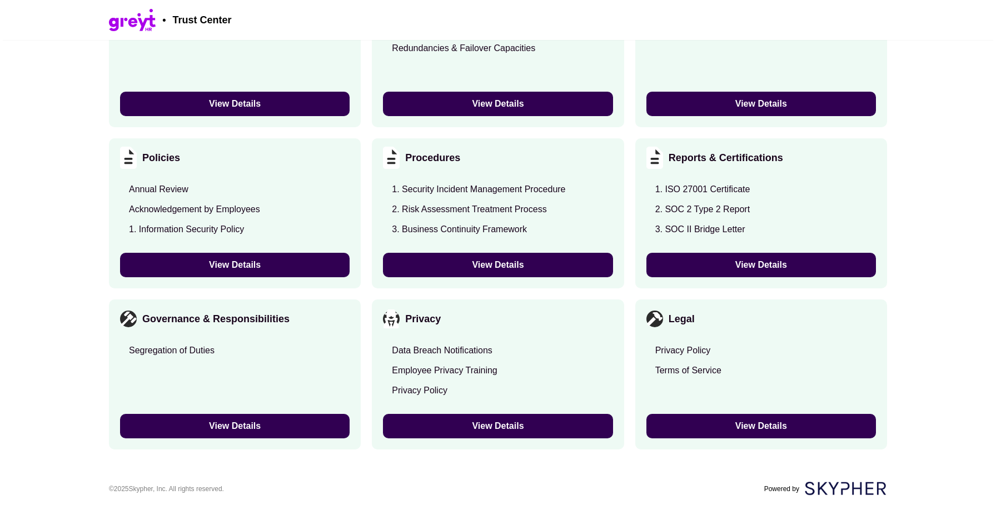
click at [516, 258] on button "View Details" at bounding box center [497, 265] width 229 height 24
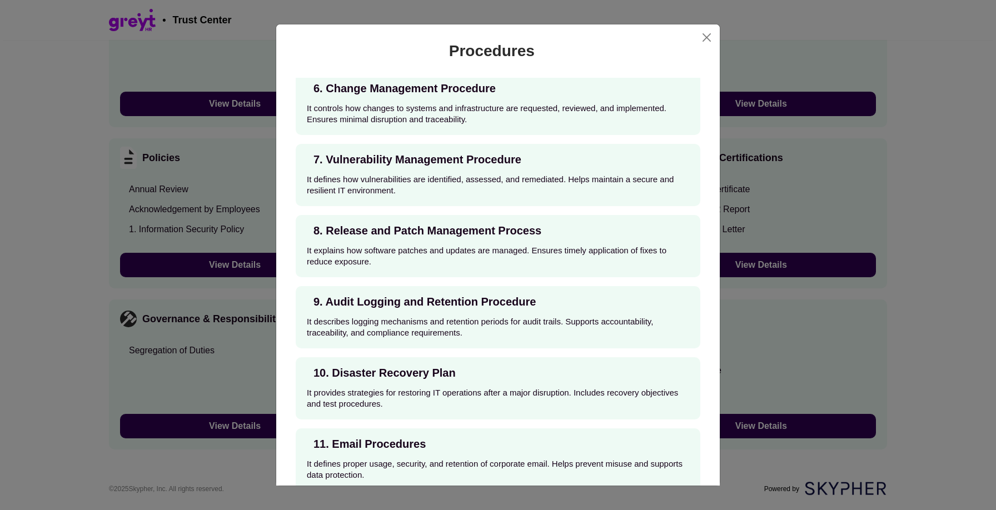
scroll to position [0, 0]
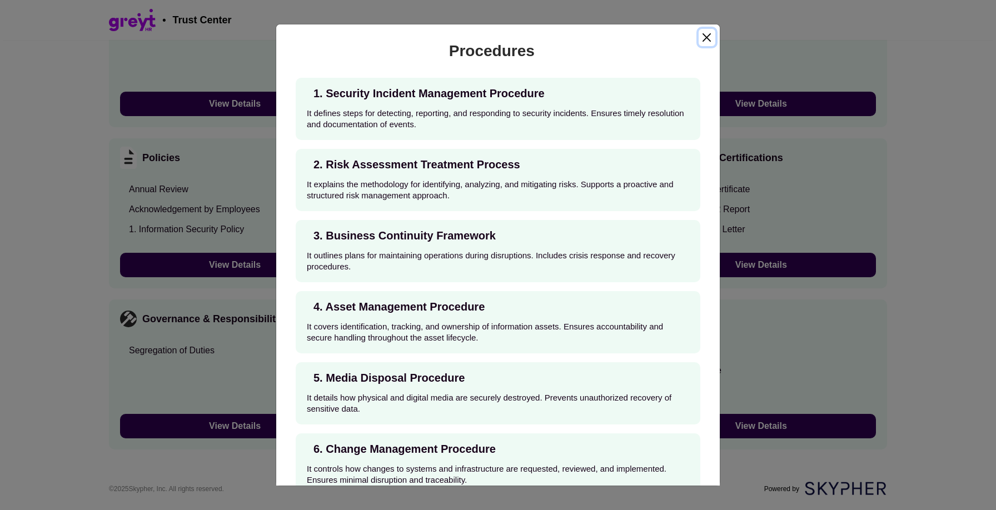
click at [701, 37] on button "Close" at bounding box center [706, 37] width 17 height 17
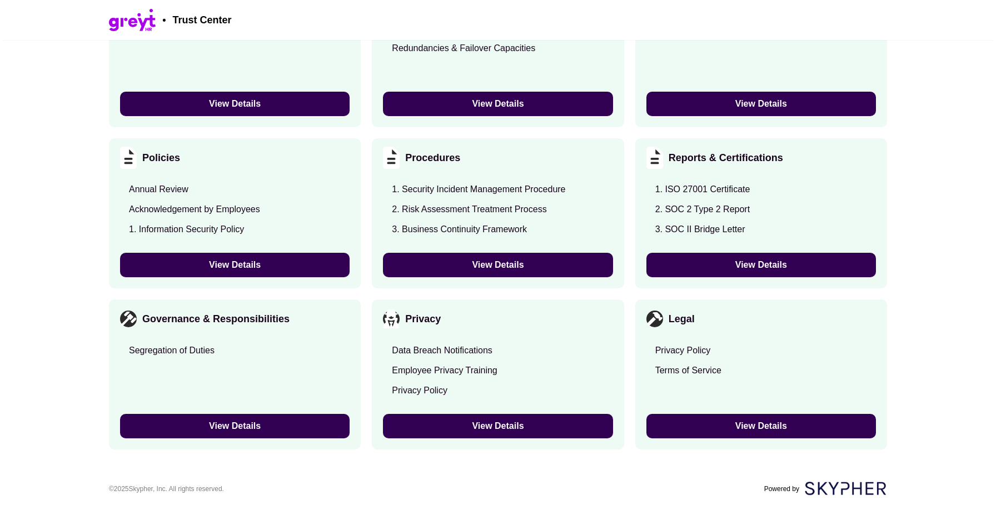
click at [447, 412] on div "Privacy Data Breach Notifications Employee Privacy Training Privacy Policy View…" at bounding box center [498, 374] width 252 height 150
click at [482, 410] on div "Privacy Data Breach Notifications Employee Privacy Training Privacy Policy View…" at bounding box center [498, 374] width 252 height 150
click at [486, 423] on button "View Details" at bounding box center [497, 426] width 229 height 24
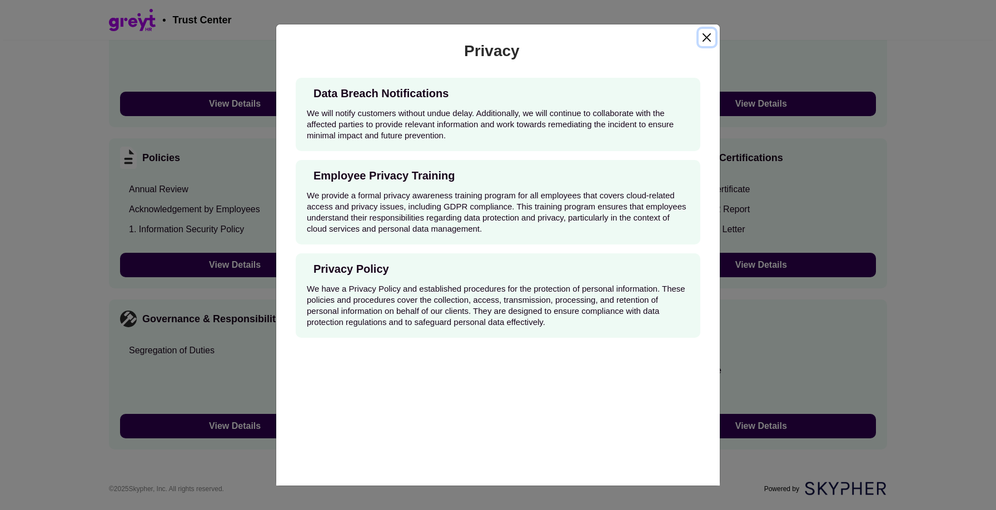
click at [703, 41] on button "Close" at bounding box center [706, 37] width 17 height 17
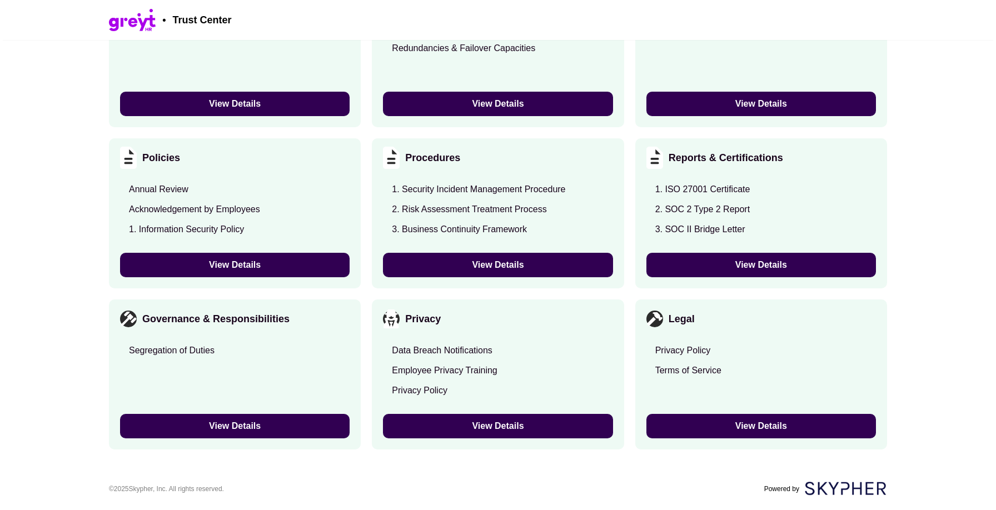
click at [480, 264] on button "View Details" at bounding box center [497, 265] width 229 height 24
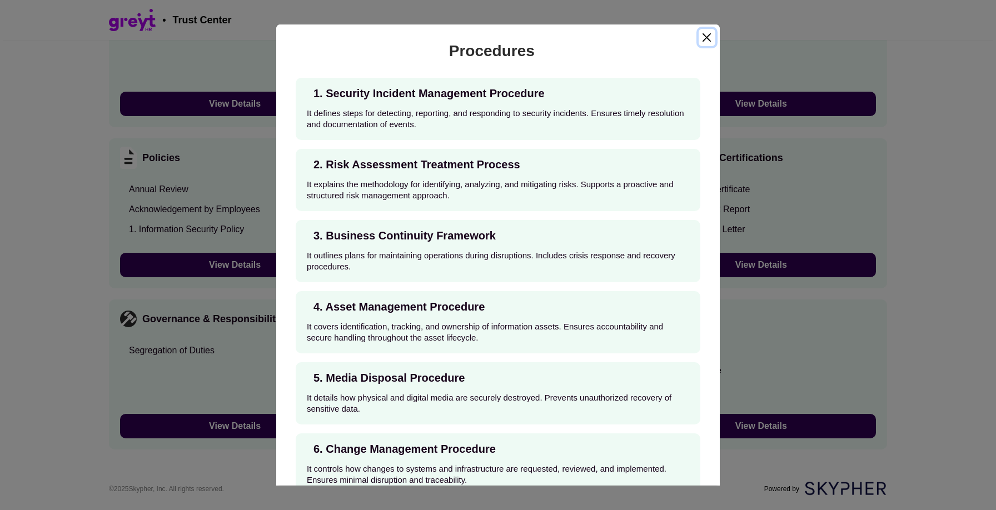
click at [707, 34] on button "Close" at bounding box center [706, 37] width 17 height 17
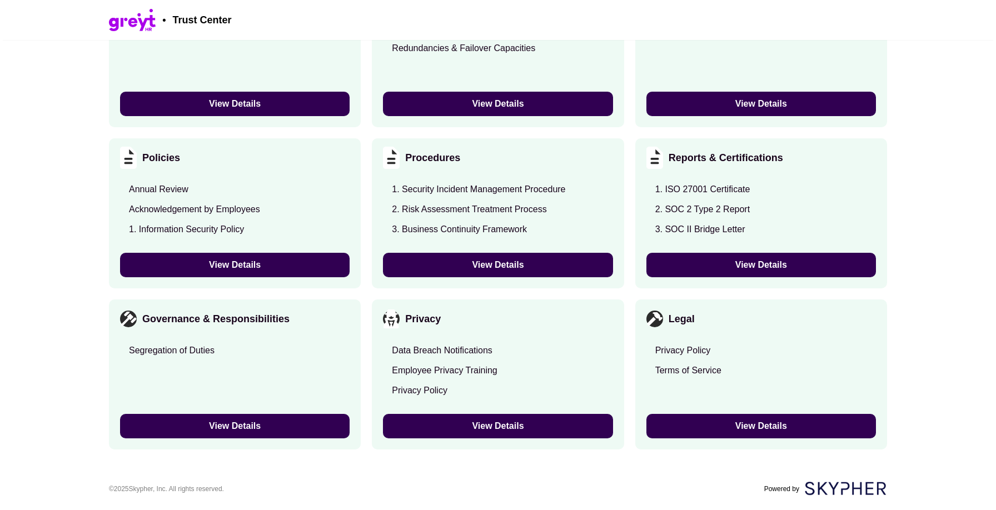
click at [516, 111] on button "View Details" at bounding box center [497, 104] width 229 height 24
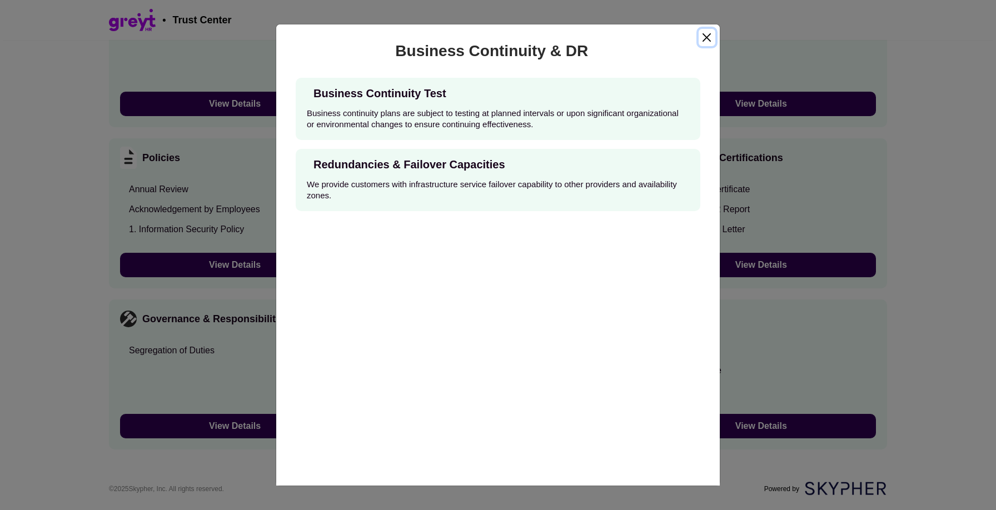
click at [713, 33] on button "Close" at bounding box center [706, 37] width 17 height 17
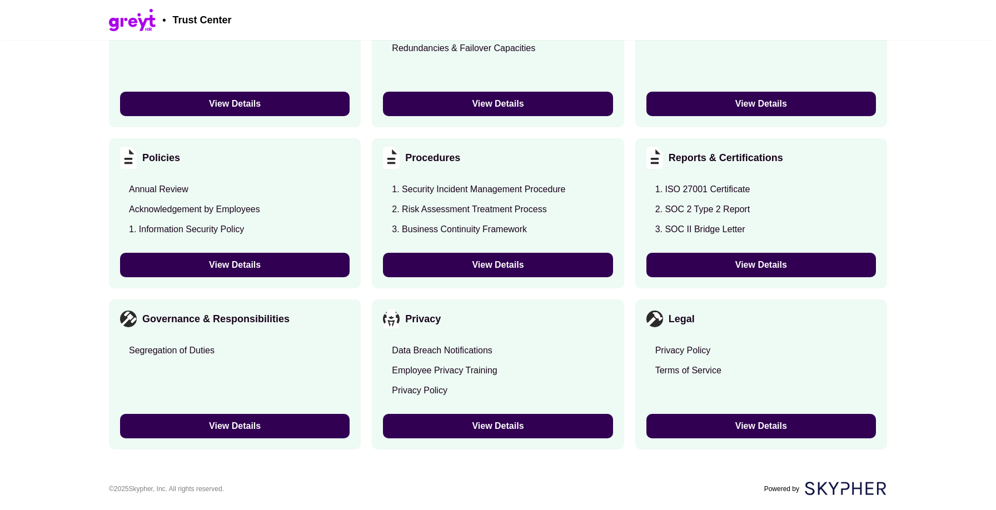
click at [742, 282] on div "Reports & Certifications 1. ISO 27001 Certificate 2. SOC 2 Type 2 Report 3. SOC…" at bounding box center [761, 213] width 252 height 150
click at [742, 272] on button "View Details" at bounding box center [760, 265] width 229 height 24
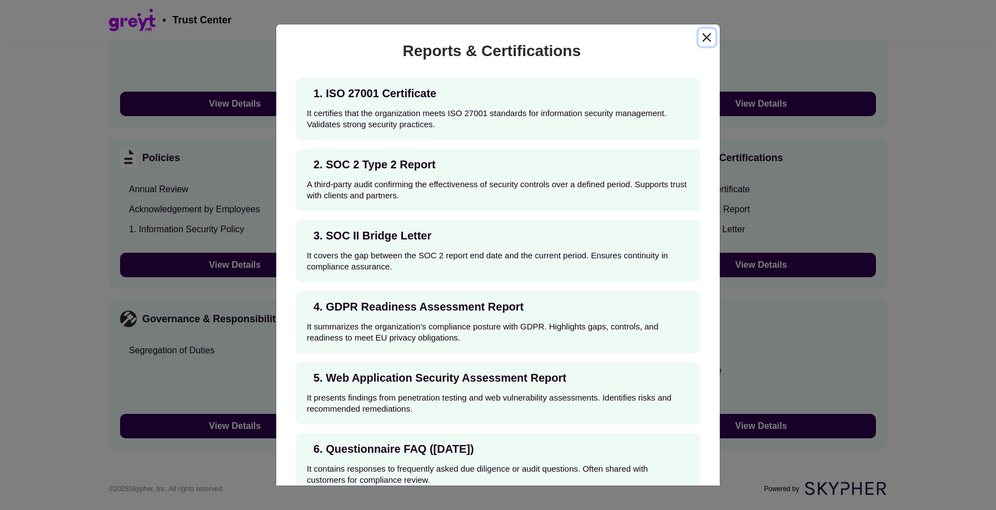
click at [709, 35] on button "Close" at bounding box center [706, 37] width 17 height 17
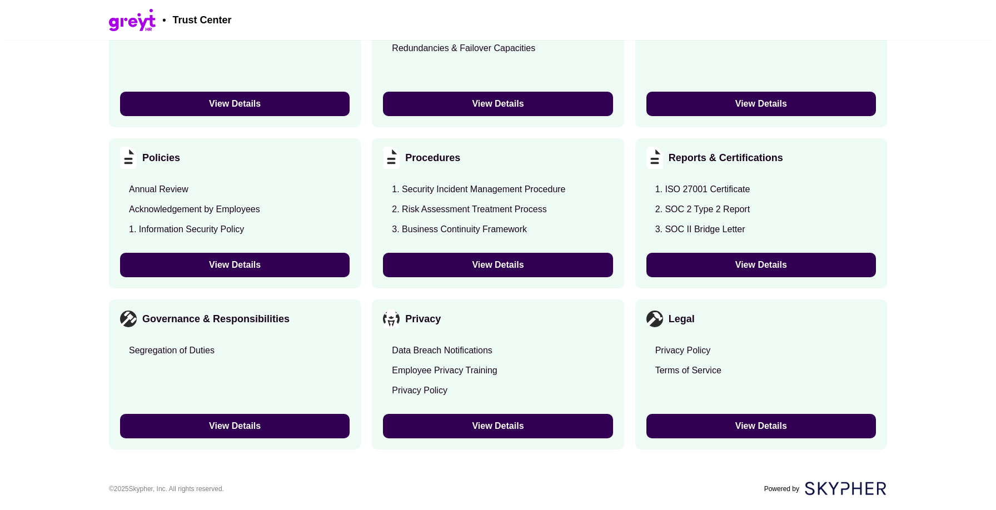
click at [303, 264] on button "View Details" at bounding box center [234, 265] width 229 height 24
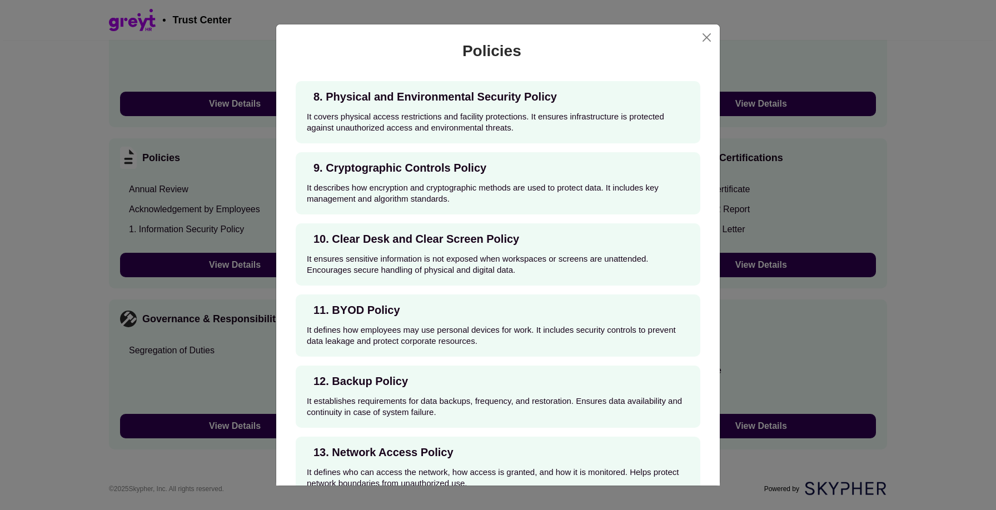
scroll to position [1016, 0]
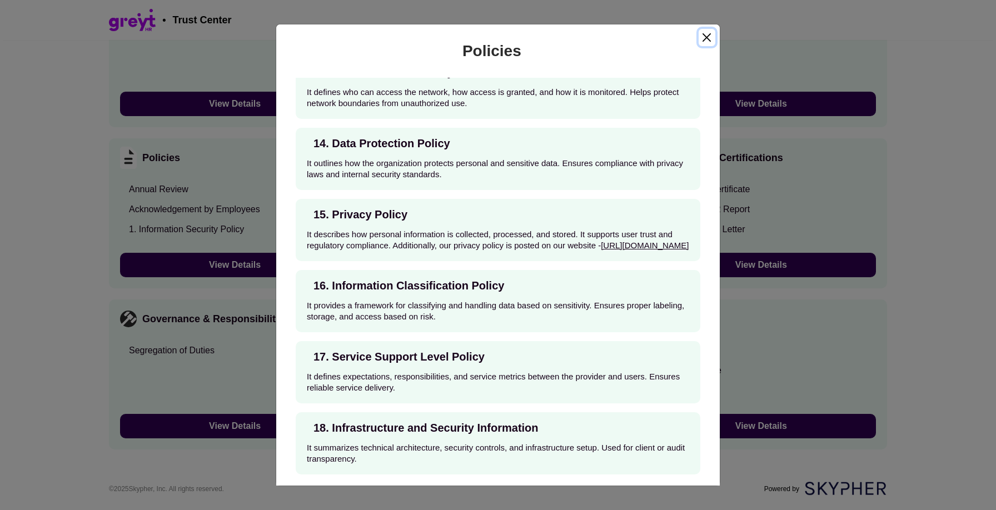
click at [710, 43] on button "Close" at bounding box center [706, 37] width 17 height 17
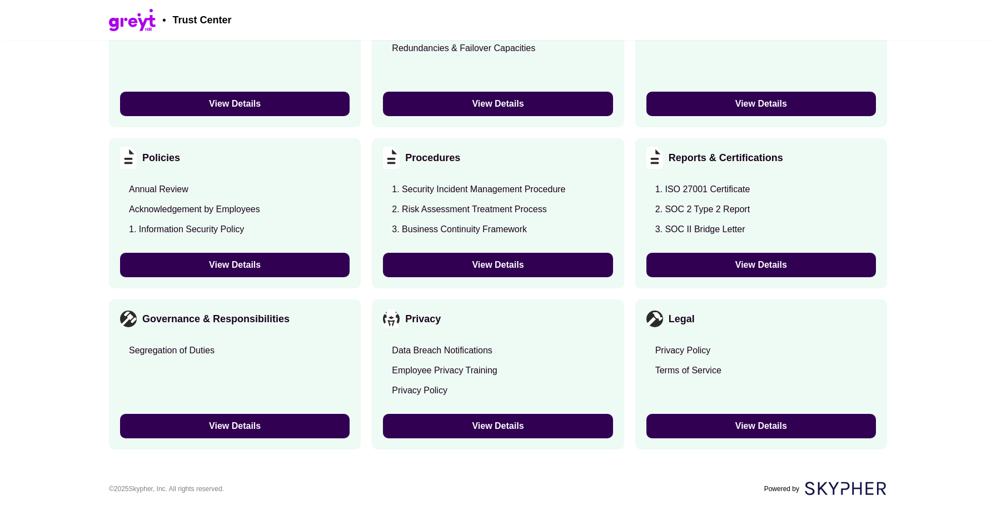
click at [693, 417] on button "View Details" at bounding box center [760, 426] width 229 height 24
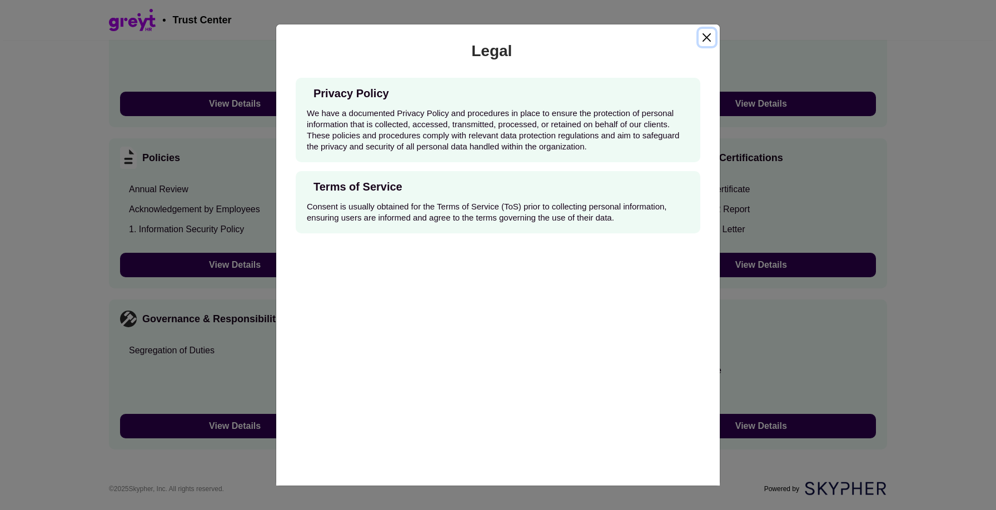
click at [704, 45] on button "Close" at bounding box center [706, 37] width 17 height 17
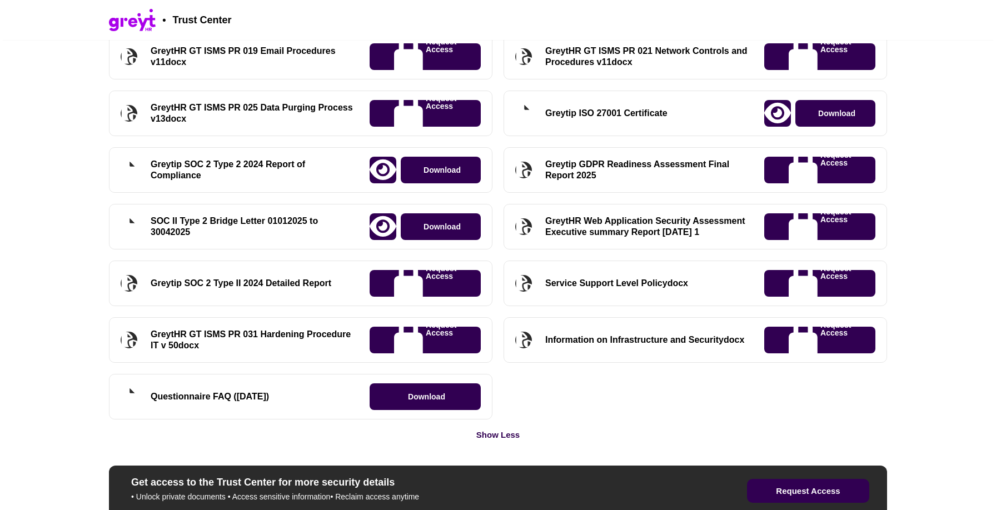
scroll to position [1341, 0]
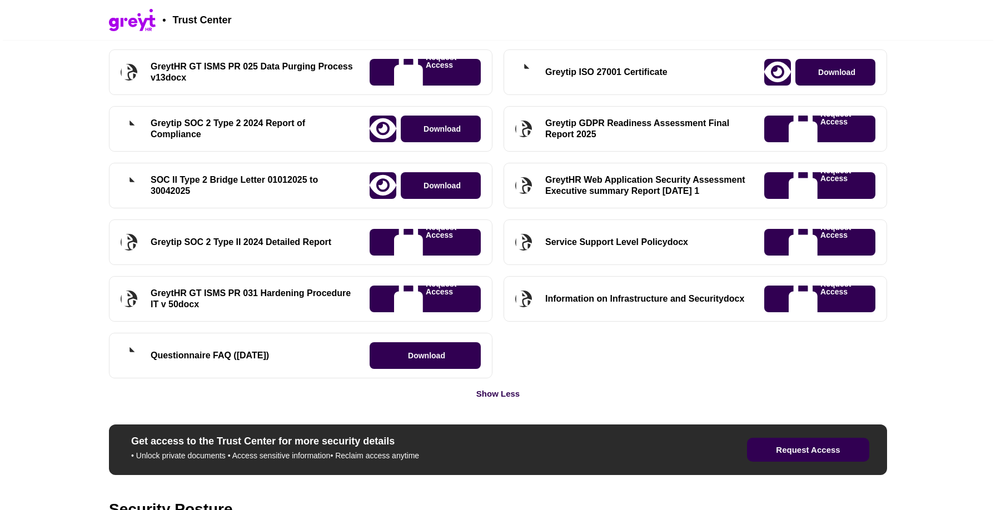
click at [508, 390] on div "Show Less" at bounding box center [497, 394] width 43 height 8
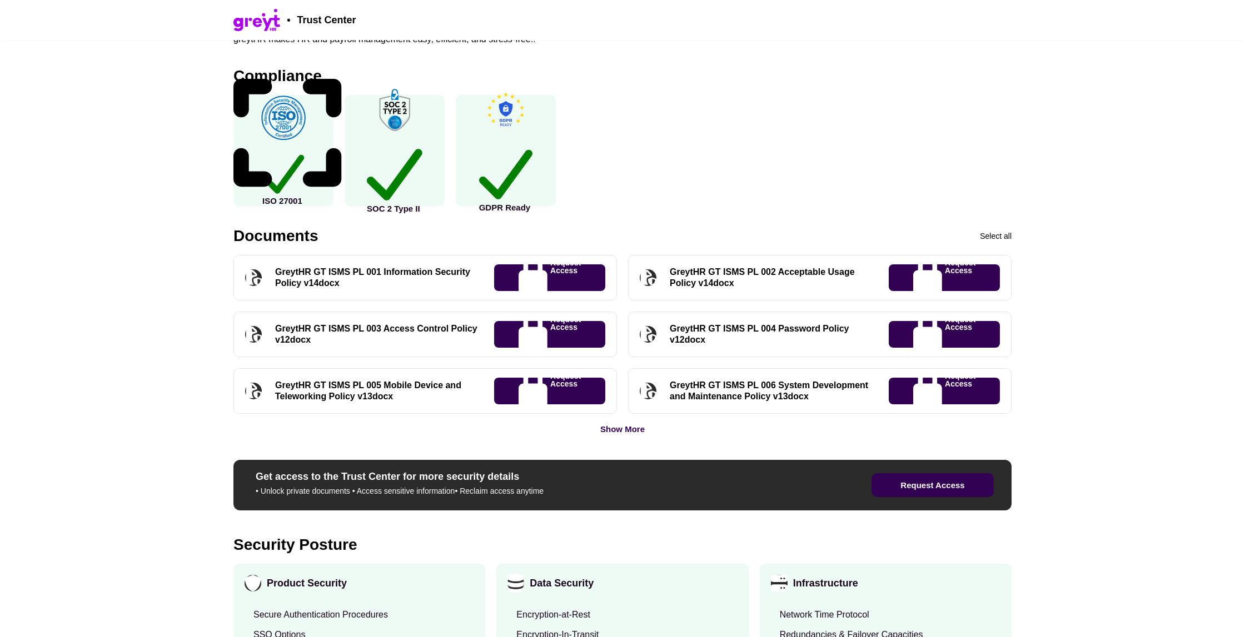
scroll to position [231, 0]
